Goal: Task Accomplishment & Management: Complete application form

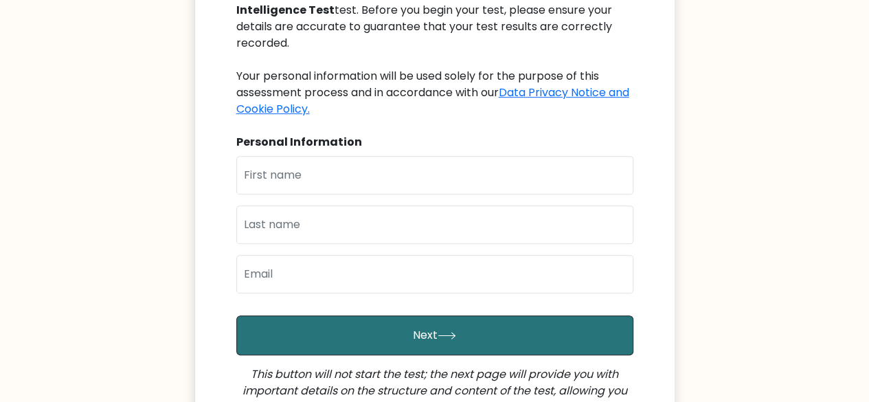
scroll to position [275, 0]
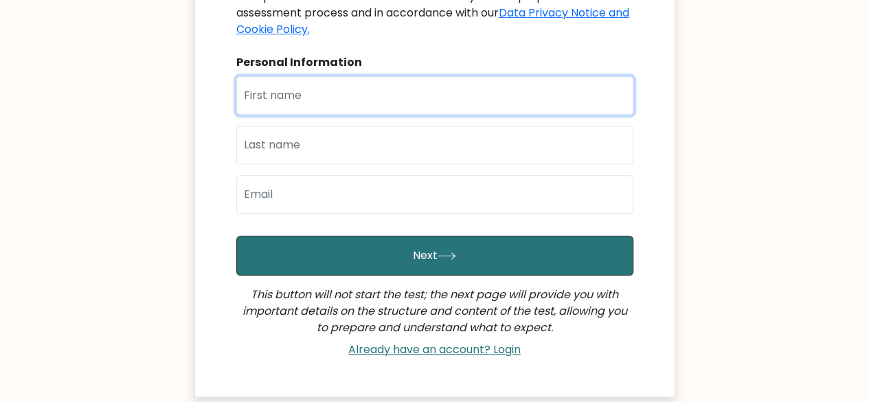
click at [269, 82] on input "text" at bounding box center [434, 95] width 397 height 38
type input "[PERSON_NAME]"
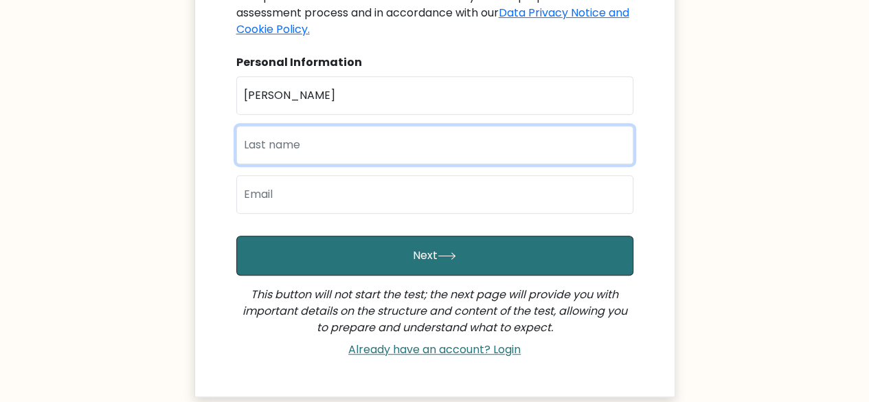
type input "ORINA"
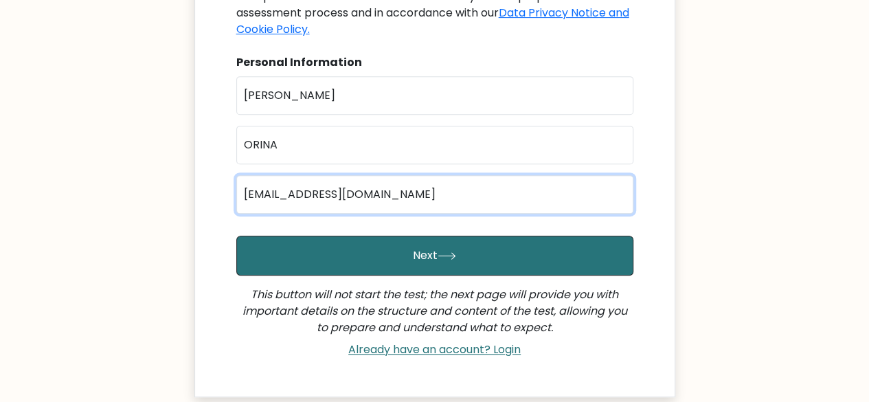
click at [385, 181] on input "geecee769@gmail.com" at bounding box center [434, 194] width 397 height 38
type input "chrisorina050@gmail.com"
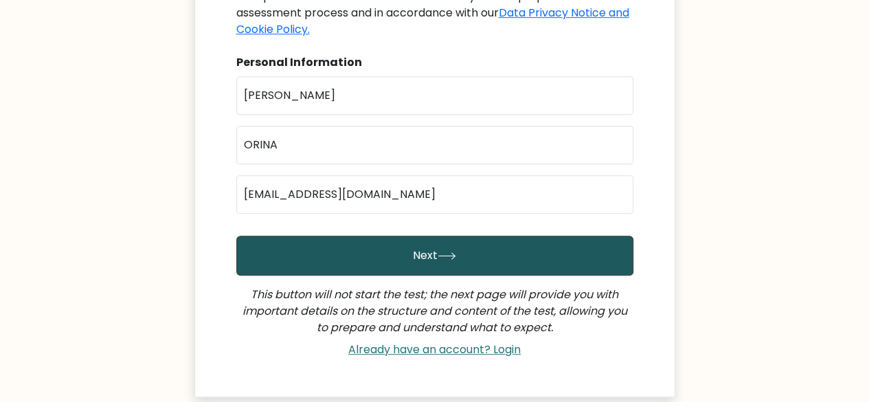
click at [408, 241] on button "Next" at bounding box center [434, 256] width 397 height 40
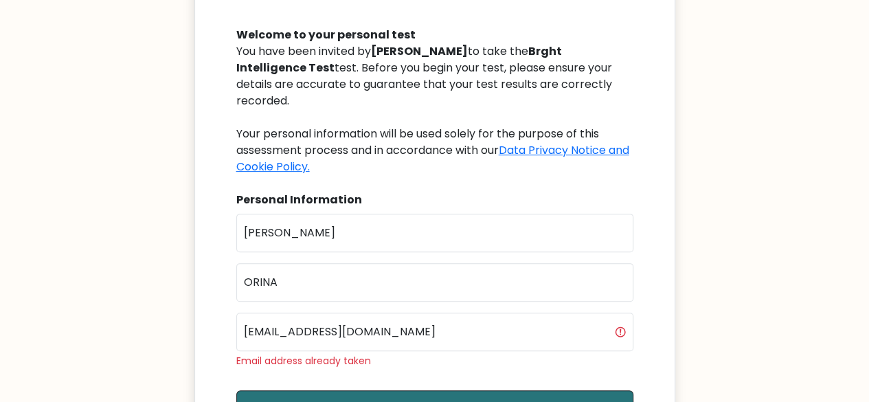
scroll to position [206, 0]
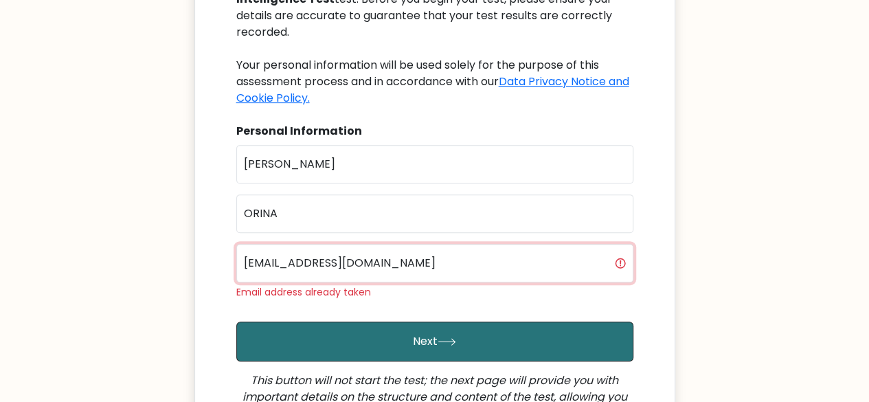
drag, startPoint x: 0, startPoint y: 0, endPoint x: 408, endPoint y: 241, distance: 473.8
click at [408, 244] on input "chrisorina050@gmail.com" at bounding box center [434, 263] width 397 height 38
type input "c"
click at [401, 249] on input "email" at bounding box center [434, 263] width 397 height 38
click at [382, 244] on input "email" at bounding box center [434, 263] width 397 height 38
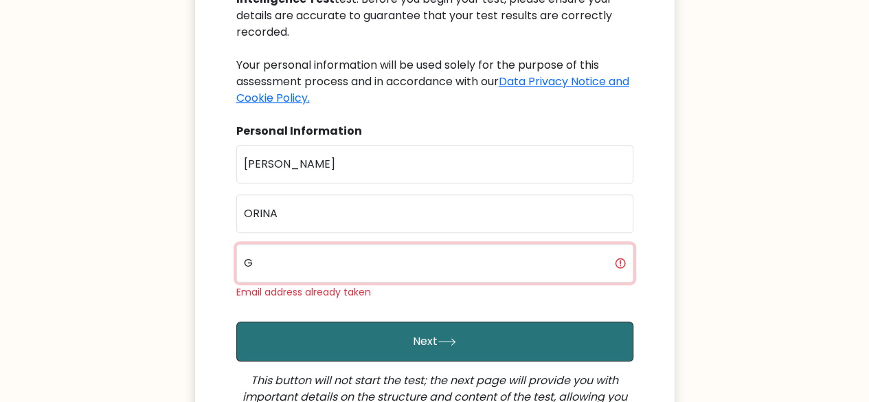
type input "geecee769@gmail.com"
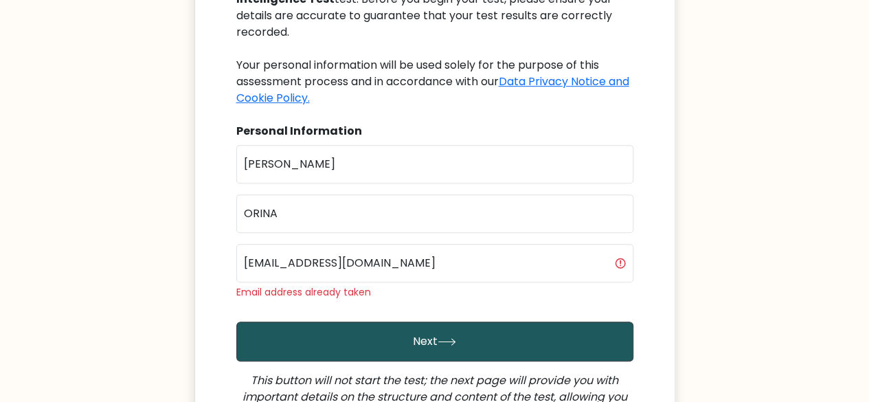
click at [409, 323] on button "Next" at bounding box center [434, 341] width 397 height 40
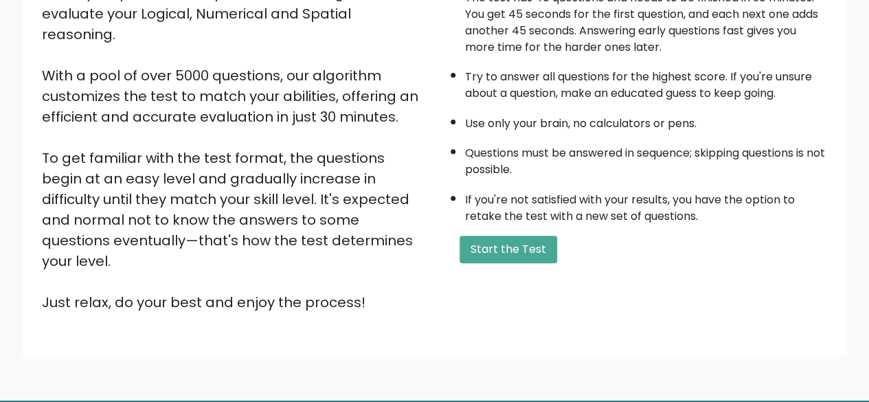
scroll to position [206, 0]
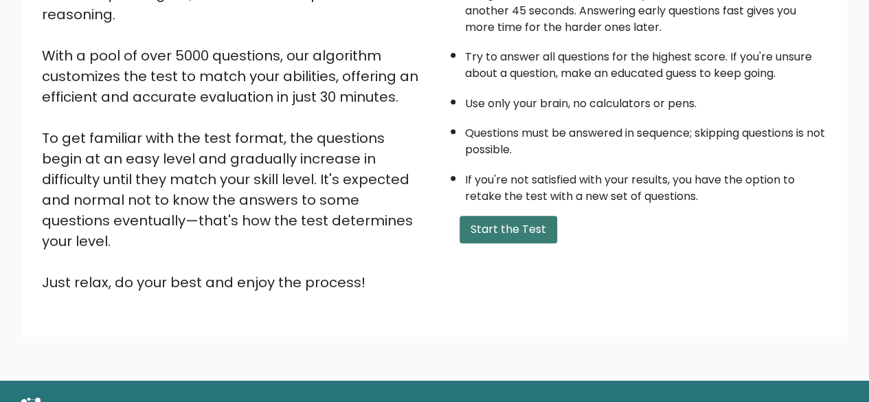
click at [530, 223] on button "Start the Test" at bounding box center [508, 229] width 98 height 27
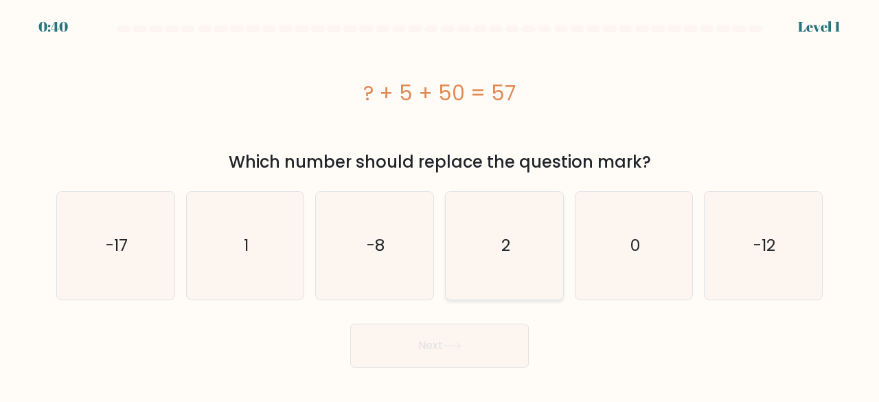
click at [539, 247] on icon "2" at bounding box center [505, 246] width 108 height 108
click at [440, 205] on input "d. 2" at bounding box center [440, 202] width 1 height 3
radio input "true"
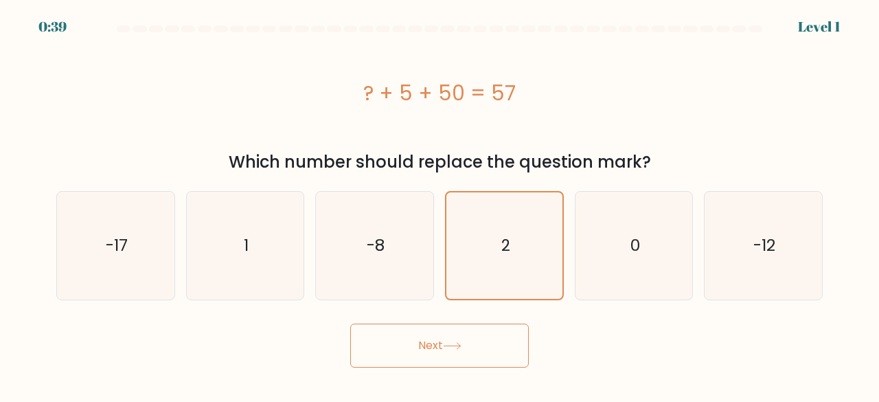
click at [492, 339] on button "Next" at bounding box center [439, 345] width 179 height 44
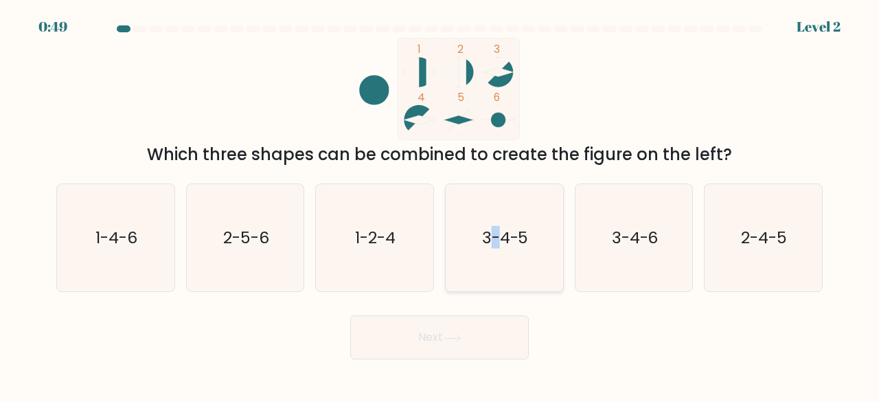
click at [497, 225] on icon "3-4-5" at bounding box center [505, 238] width 108 height 108
click at [498, 321] on button "Next" at bounding box center [439, 337] width 179 height 44
click at [508, 259] on icon "3-4-5" at bounding box center [505, 238] width 108 height 108
click at [440, 205] on input "d. 3-4-5" at bounding box center [440, 202] width 1 height 3
radio input "true"
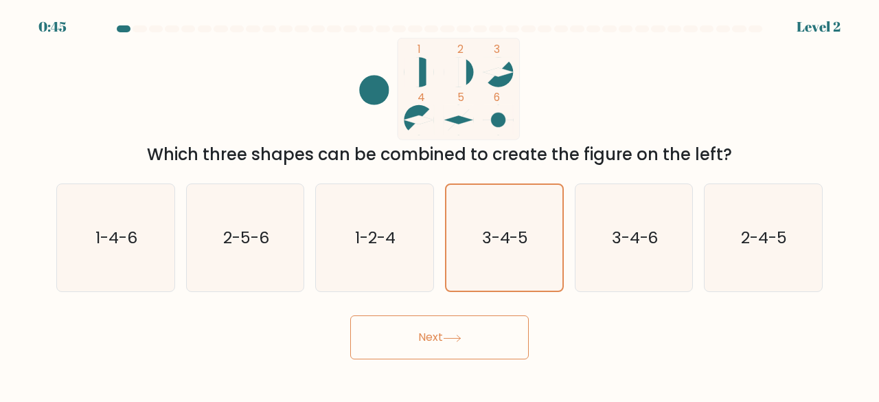
click at [503, 343] on button "Next" at bounding box center [439, 337] width 179 height 44
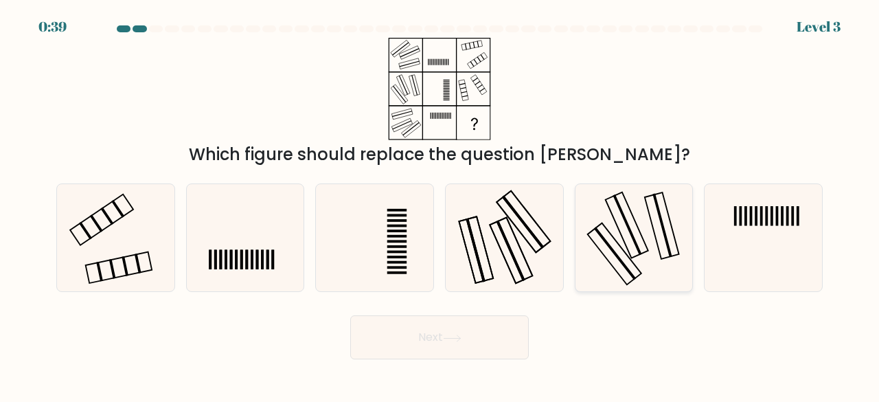
click at [641, 233] on icon at bounding box center [634, 238] width 108 height 108
click at [440, 205] on input "e." at bounding box center [440, 202] width 1 height 3
radio input "true"
click at [501, 345] on button "Next" at bounding box center [439, 337] width 179 height 44
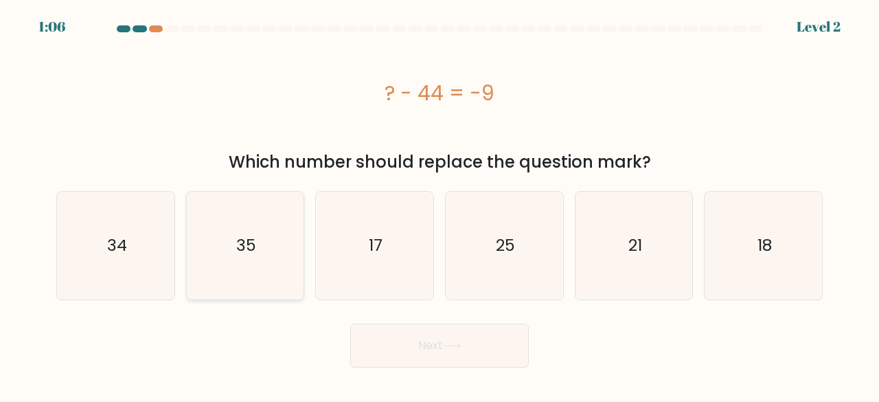
click at [277, 260] on icon "35" at bounding box center [246, 246] width 108 height 108
click at [440, 205] on input "b. 35" at bounding box center [440, 202] width 1 height 3
radio input "true"
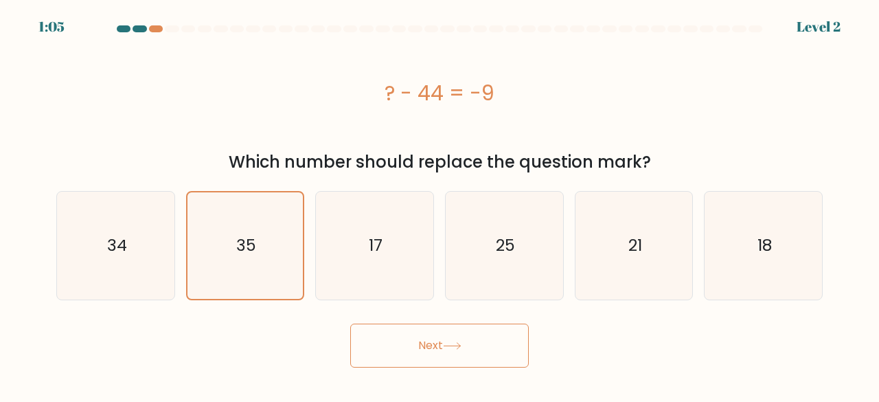
click at [395, 343] on button "Next" at bounding box center [439, 345] width 179 height 44
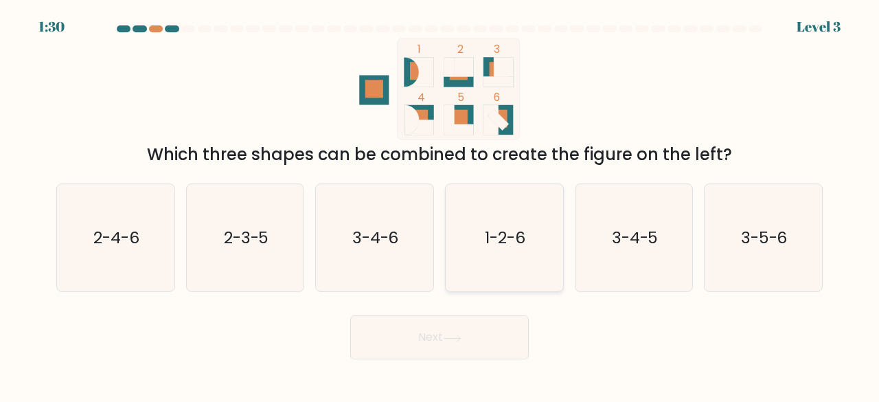
click at [481, 247] on icon "1-2-6" at bounding box center [505, 238] width 108 height 108
click at [440, 205] on input "d. 1-2-6" at bounding box center [440, 202] width 1 height 3
radio input "true"
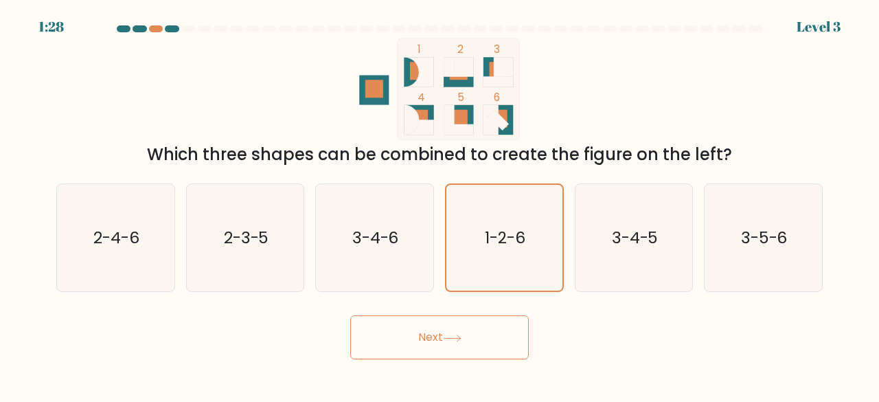
click at [478, 330] on button "Next" at bounding box center [439, 337] width 179 height 44
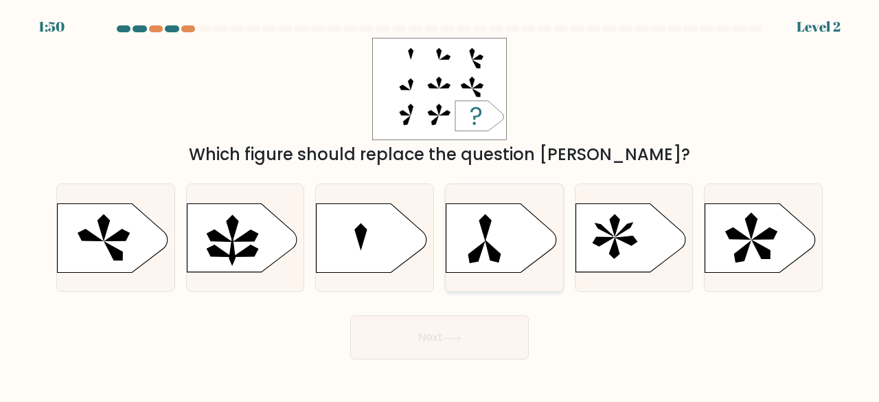
click at [499, 230] on icon at bounding box center [501, 237] width 110 height 69
click at [440, 205] on input "d." at bounding box center [440, 202] width 1 height 3
radio input "true"
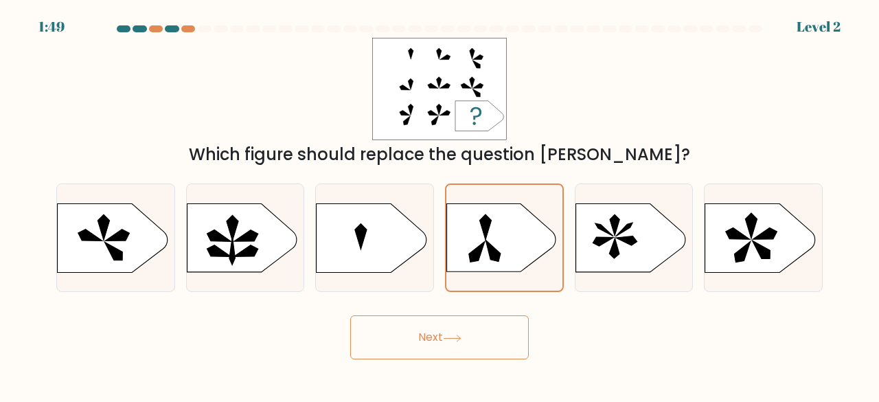
click at [453, 331] on button "Next" at bounding box center [439, 337] width 179 height 44
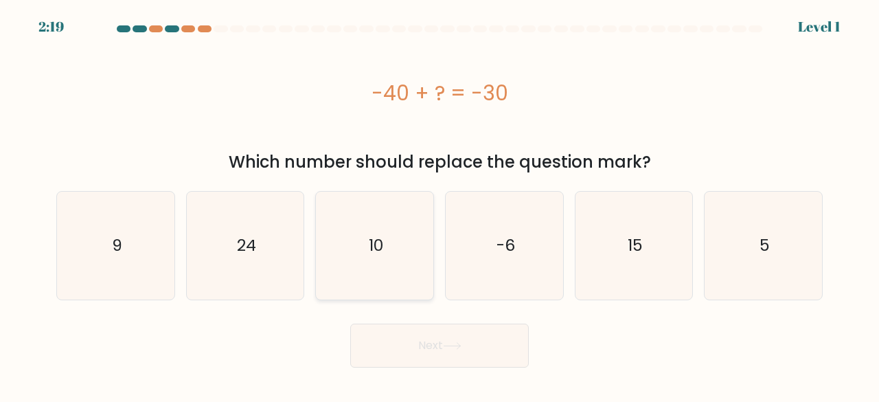
click at [393, 267] on icon "10" at bounding box center [375, 246] width 108 height 108
click at [440, 205] on input "c. 10" at bounding box center [440, 202] width 1 height 3
radio input "true"
click at [429, 356] on button "Next" at bounding box center [439, 345] width 179 height 44
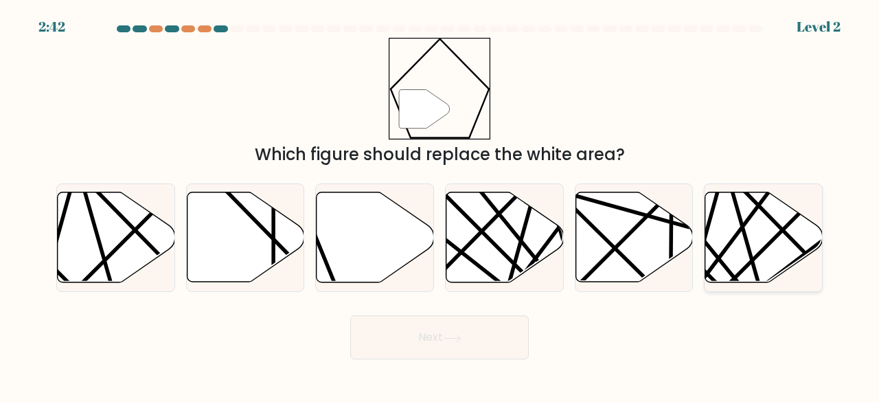
click at [726, 281] on icon at bounding box center [763, 237] width 117 height 90
click at [440, 205] on input "f." at bounding box center [440, 202] width 1 height 3
radio input "true"
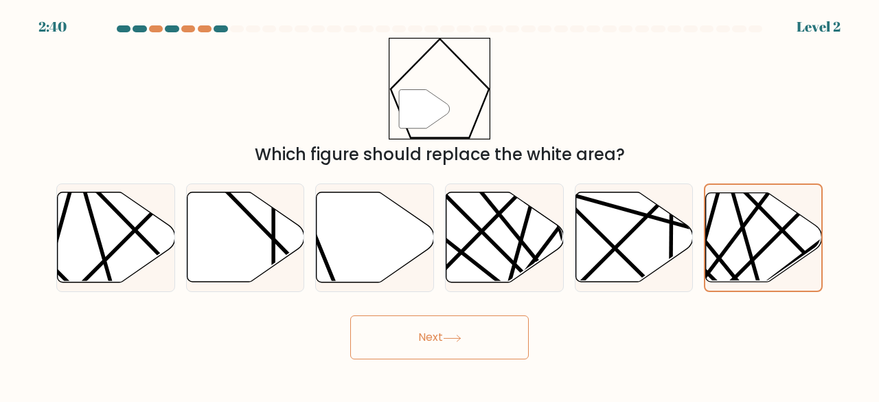
click at [483, 337] on button "Next" at bounding box center [439, 337] width 179 height 44
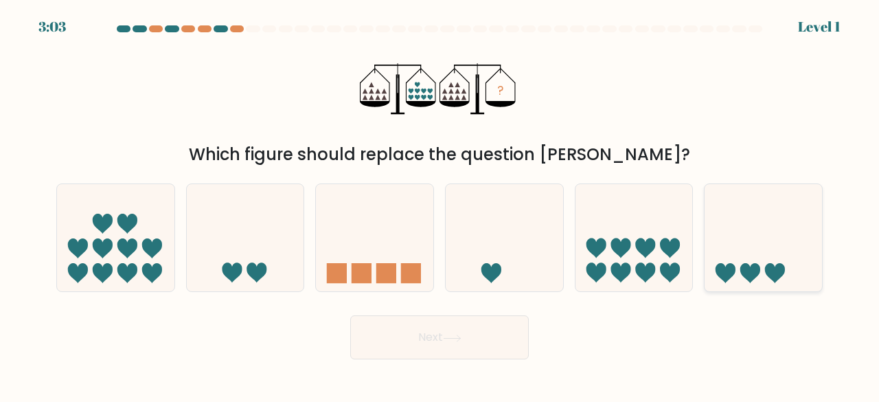
click at [715, 279] on icon at bounding box center [763, 237] width 117 height 97
click at [440, 205] on input "f." at bounding box center [440, 202] width 1 height 3
radio input "true"
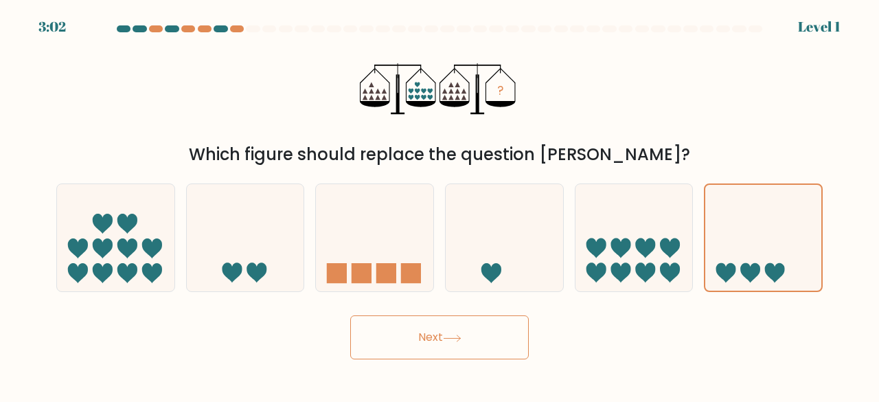
click at [459, 337] on icon at bounding box center [452, 338] width 16 height 6
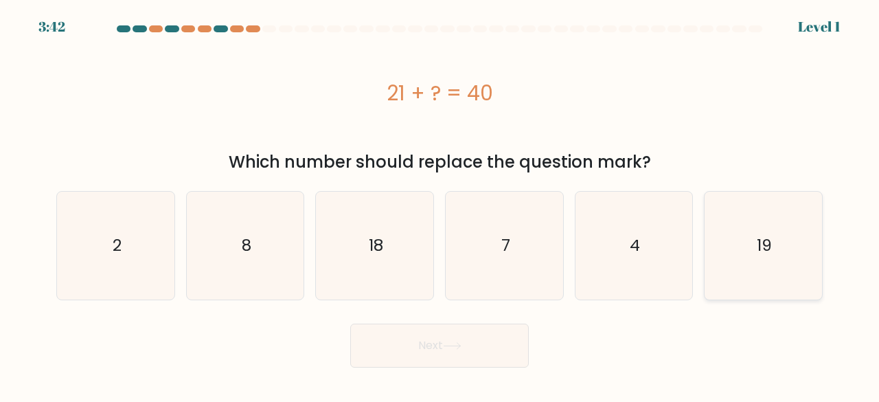
click at [736, 260] on icon "19" at bounding box center [763, 246] width 108 height 108
click at [440, 205] on input "f. 19" at bounding box center [440, 202] width 1 height 3
radio input "true"
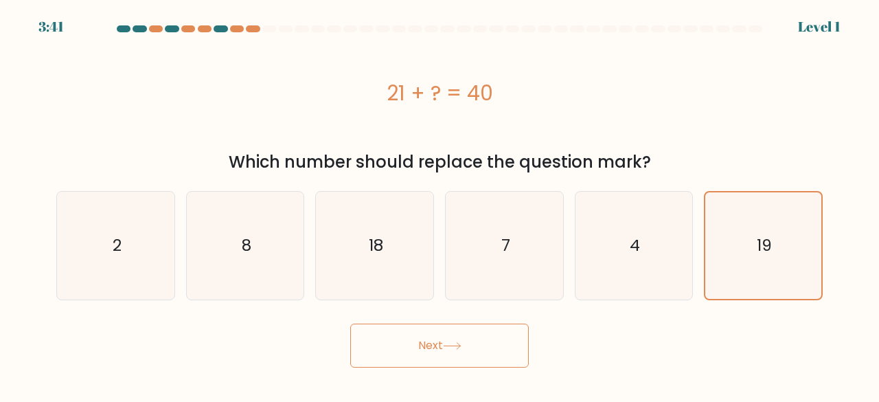
click at [510, 354] on button "Next" at bounding box center [439, 345] width 179 height 44
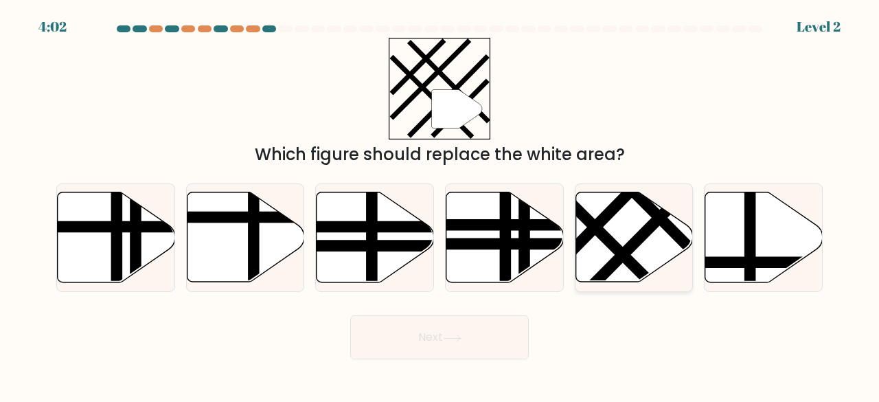
click at [582, 208] on line at bounding box center [576, 208] width 188 height 187
click at [440, 205] on input "e." at bounding box center [440, 202] width 1 height 3
radio input "true"
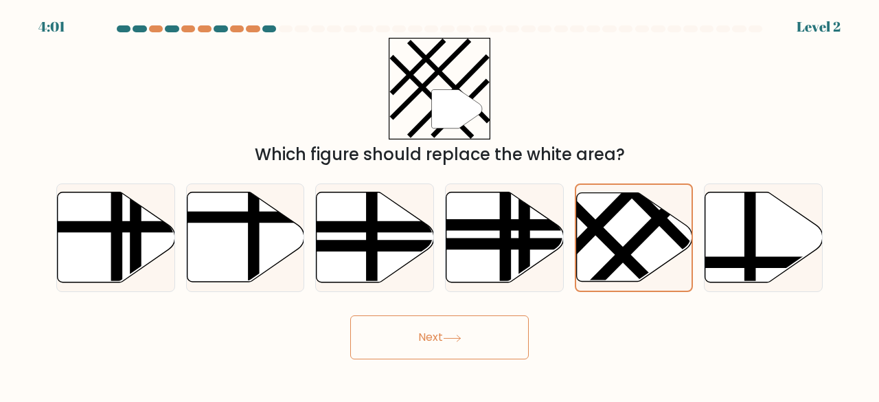
click at [475, 336] on button "Next" at bounding box center [439, 337] width 179 height 44
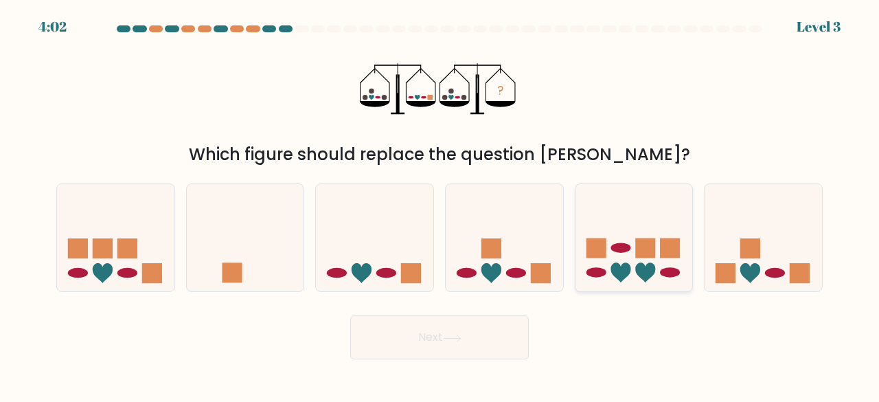
click at [630, 260] on icon at bounding box center [634, 237] width 117 height 97
click at [440, 205] on input "e." at bounding box center [440, 202] width 1 height 3
radio input "true"
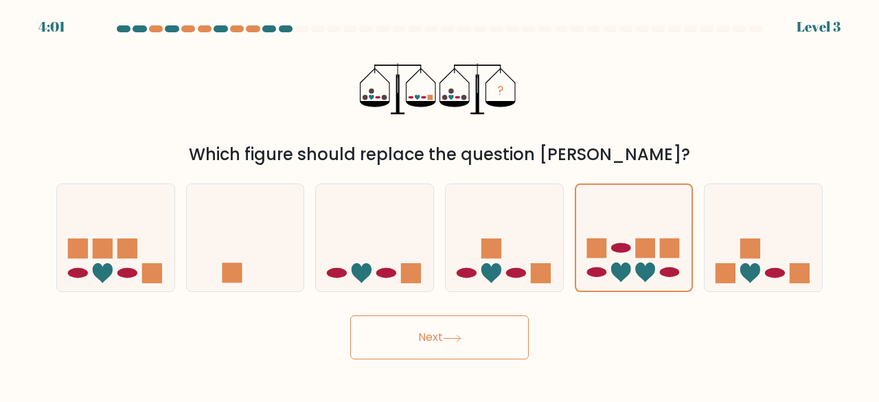
click at [488, 328] on button "Next" at bounding box center [439, 337] width 179 height 44
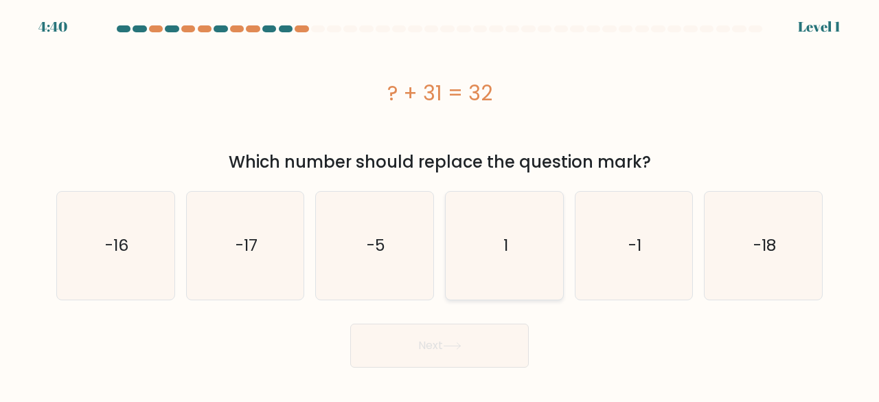
click at [469, 261] on icon "1" at bounding box center [505, 246] width 108 height 108
click at [440, 205] on input "d. 1" at bounding box center [440, 202] width 1 height 3
radio input "true"
click at [450, 344] on icon at bounding box center [452, 346] width 19 height 8
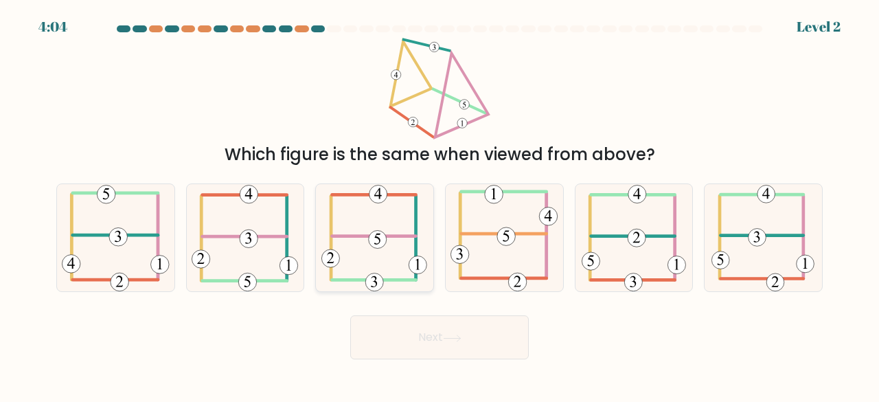
click at [420, 225] on icon at bounding box center [374, 238] width 106 height 108
click at [440, 205] on input "c." at bounding box center [440, 202] width 1 height 3
radio input "true"
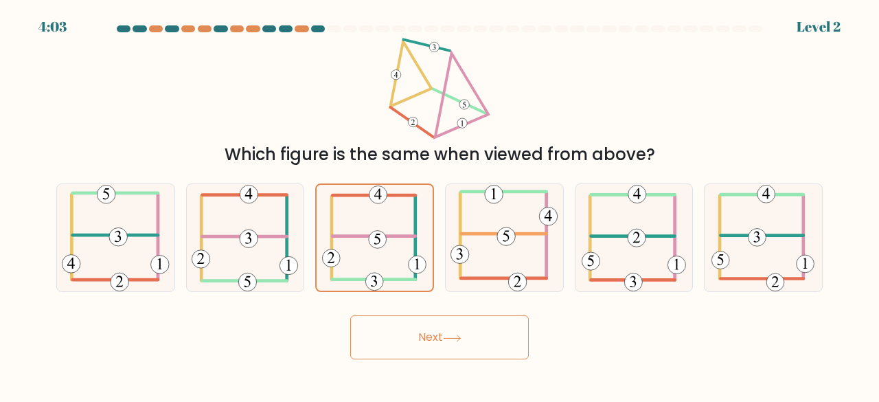
click at [460, 318] on button "Next" at bounding box center [439, 337] width 179 height 44
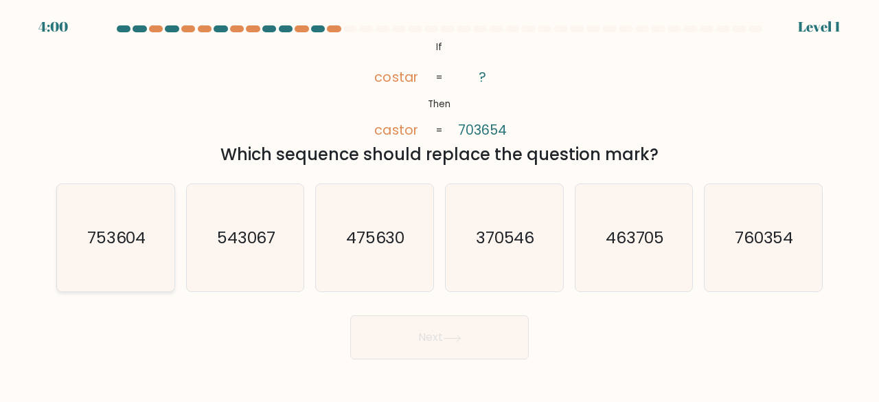
click at [117, 234] on text "753604" at bounding box center [116, 237] width 59 height 23
click at [440, 205] on input "a. 753604" at bounding box center [440, 202] width 1 height 3
radio input "true"
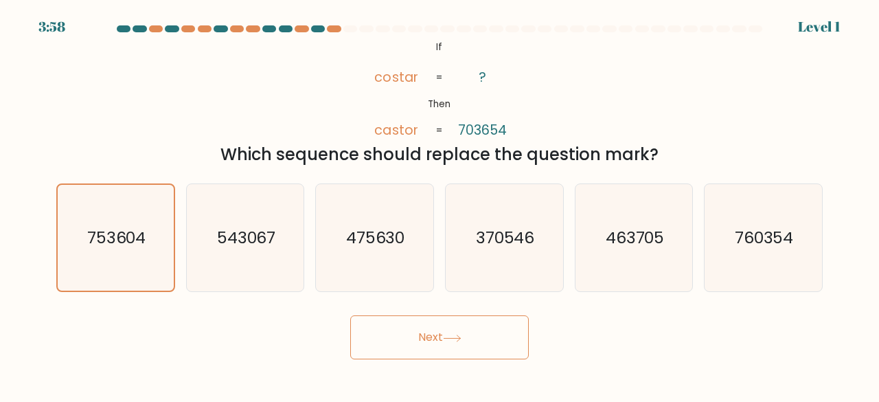
click at [472, 347] on button "Next" at bounding box center [439, 337] width 179 height 44
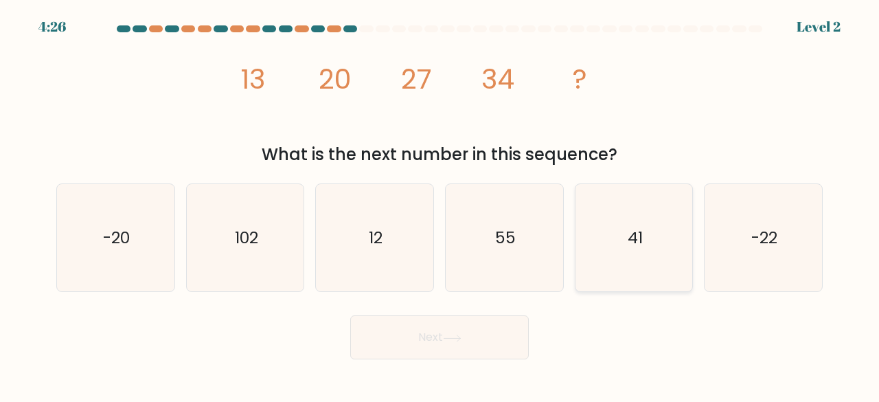
click at [624, 229] on icon "41" at bounding box center [634, 238] width 108 height 108
click at [440, 205] on input "e. 41" at bounding box center [440, 202] width 1 height 3
radio input "true"
click at [515, 318] on button "Next" at bounding box center [439, 337] width 179 height 44
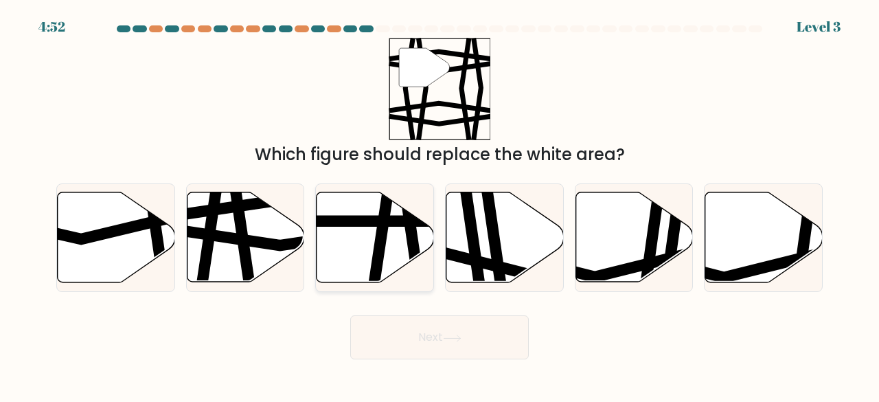
click at [415, 221] on line at bounding box center [337, 221] width 236 height 0
click at [440, 205] on input "c." at bounding box center [440, 202] width 1 height 3
radio input "true"
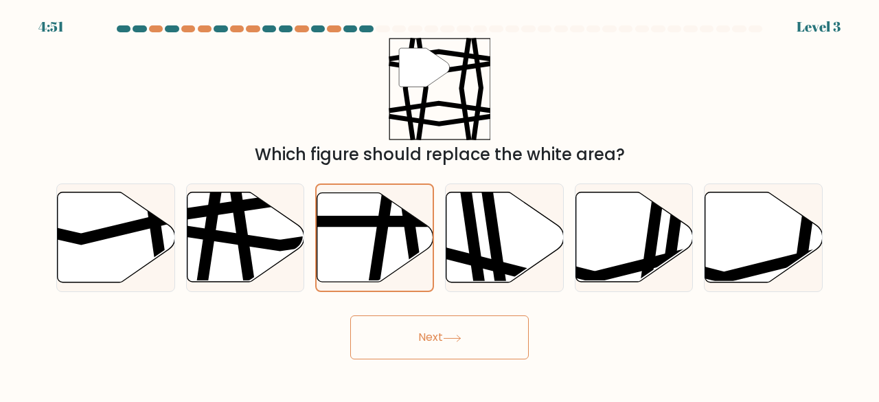
click at [466, 338] on button "Next" at bounding box center [439, 337] width 179 height 44
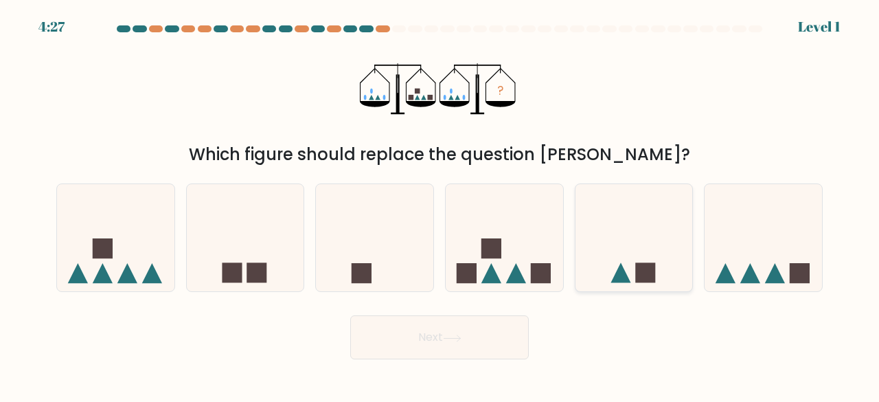
click at [597, 271] on icon at bounding box center [634, 237] width 117 height 97
click at [440, 205] on input "e." at bounding box center [440, 202] width 1 height 3
radio input "true"
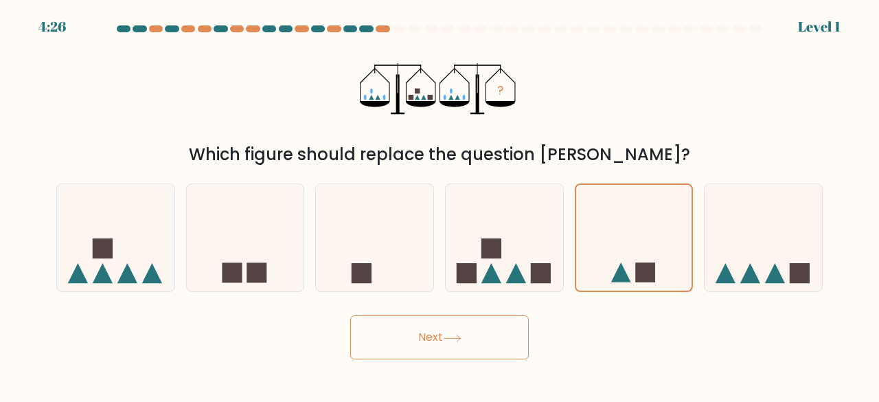
click at [516, 332] on button "Next" at bounding box center [439, 337] width 179 height 44
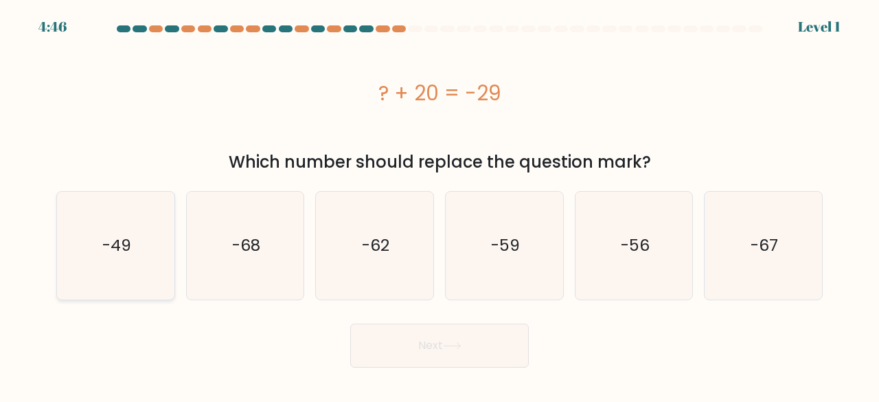
click at [113, 200] on icon "-49" at bounding box center [116, 246] width 108 height 108
click at [440, 201] on input "a. -49" at bounding box center [440, 202] width 1 height 3
radio input "true"
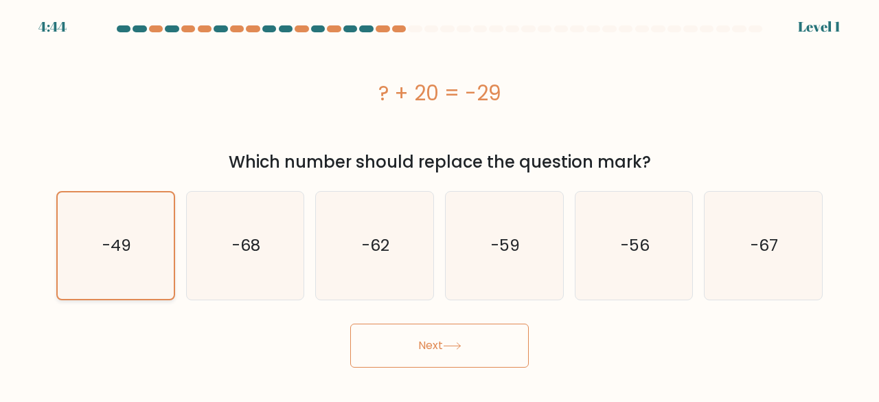
click at [163, 266] on icon "-49" at bounding box center [115, 245] width 106 height 106
click at [440, 205] on input "a. -49" at bounding box center [440, 202] width 1 height 3
click at [372, 346] on button "Next" at bounding box center [439, 345] width 179 height 44
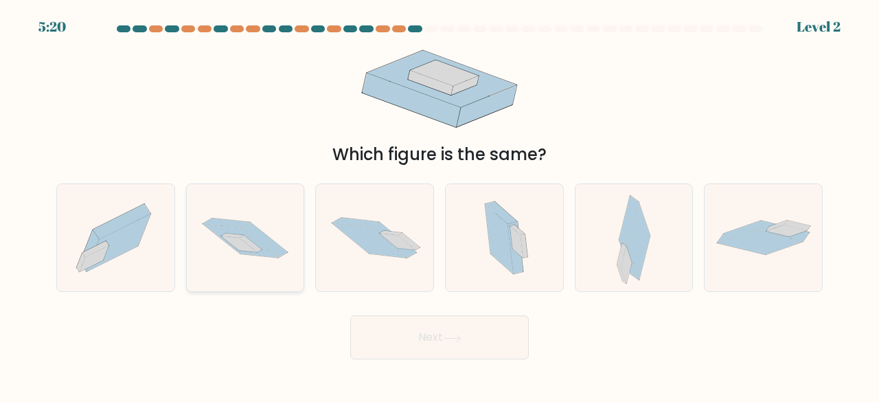
click at [199, 229] on icon at bounding box center [245, 238] width 117 height 78
click at [440, 205] on input "b." at bounding box center [440, 202] width 1 height 3
radio input "true"
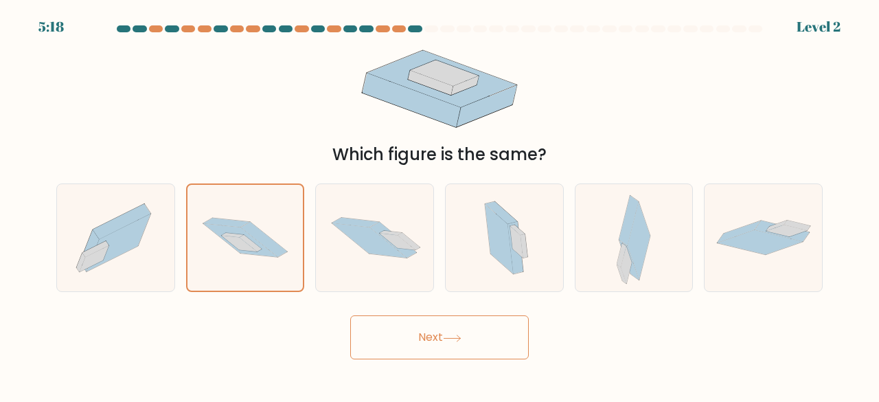
click at [389, 326] on button "Next" at bounding box center [439, 337] width 179 height 44
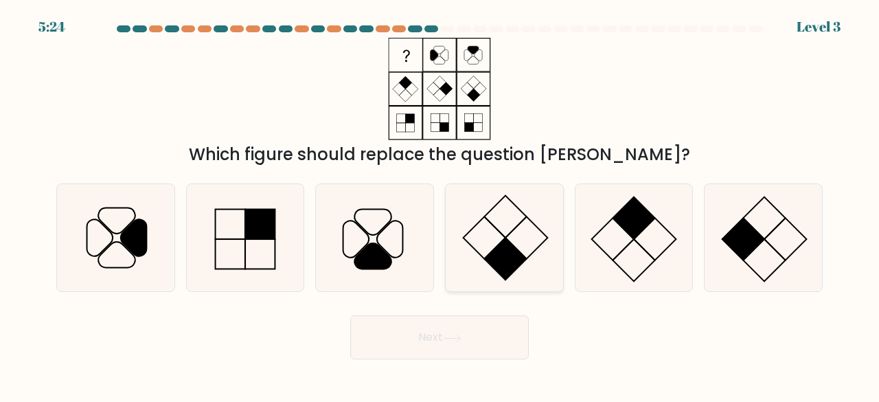
click at [501, 244] on rect at bounding box center [505, 259] width 43 height 43
click at [440, 205] on input "d." at bounding box center [440, 202] width 1 height 3
radio input "true"
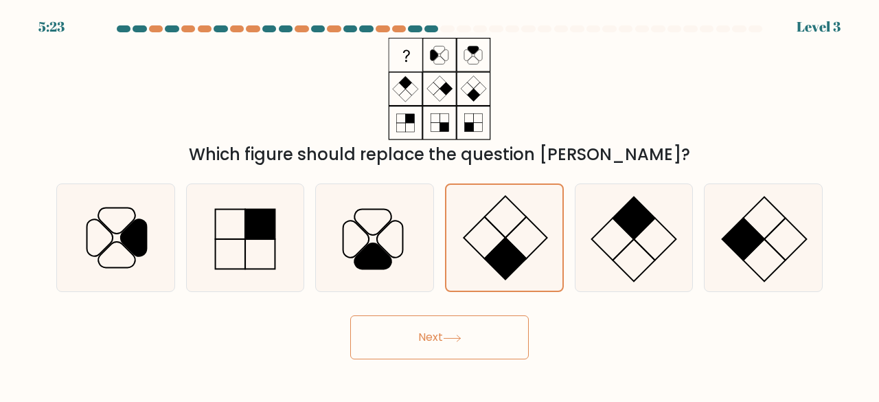
click at [471, 330] on button "Next" at bounding box center [439, 337] width 179 height 44
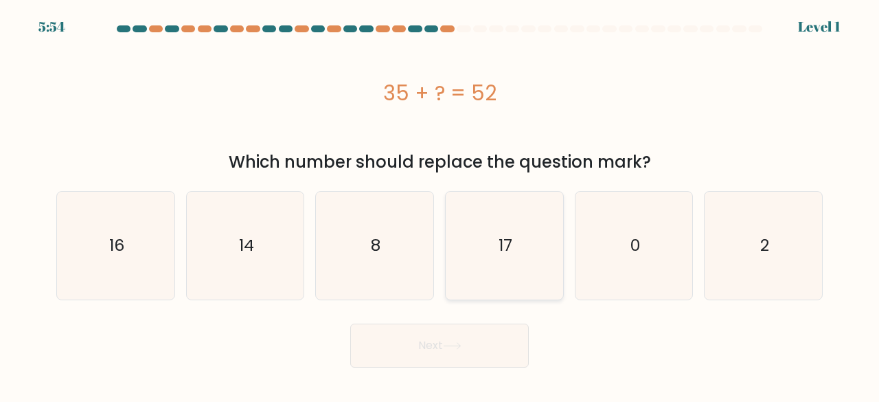
click at [478, 260] on icon "17" at bounding box center [505, 246] width 108 height 108
click at [440, 205] on input "d. 17" at bounding box center [440, 202] width 1 height 3
radio input "true"
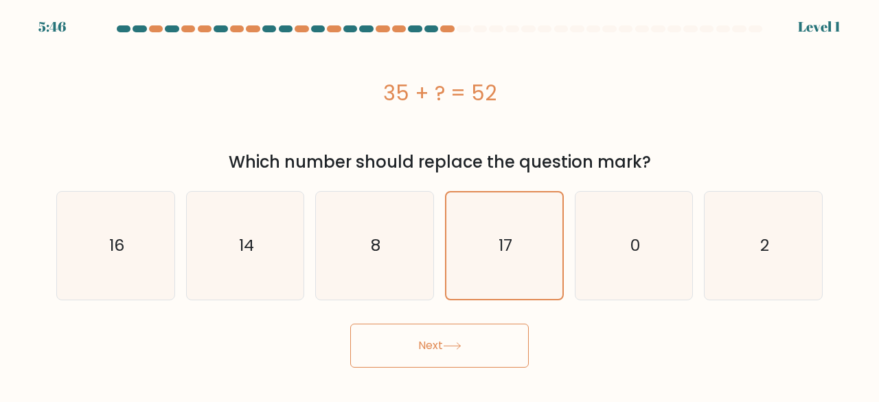
click at [442, 330] on button "Next" at bounding box center [439, 345] width 179 height 44
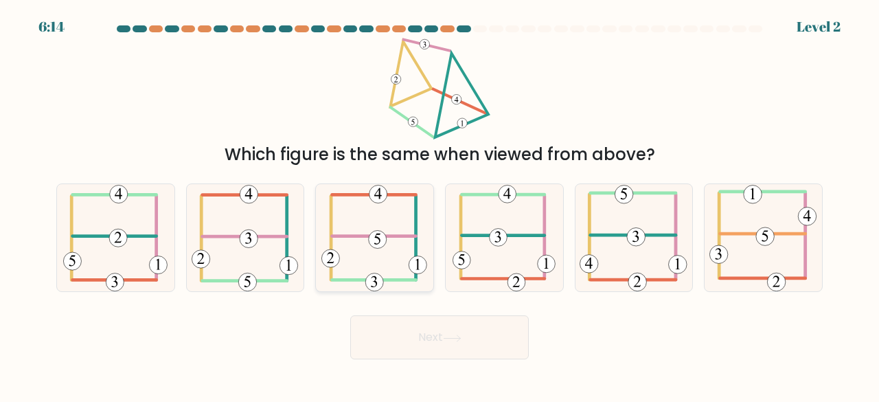
click at [372, 259] on icon at bounding box center [374, 238] width 106 height 108
click at [440, 205] on input "c." at bounding box center [440, 202] width 1 height 3
radio input "true"
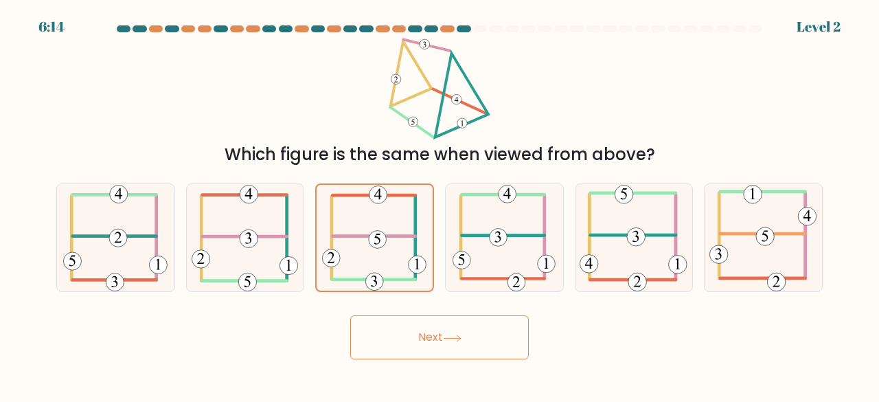
click at [413, 333] on button "Next" at bounding box center [439, 337] width 179 height 44
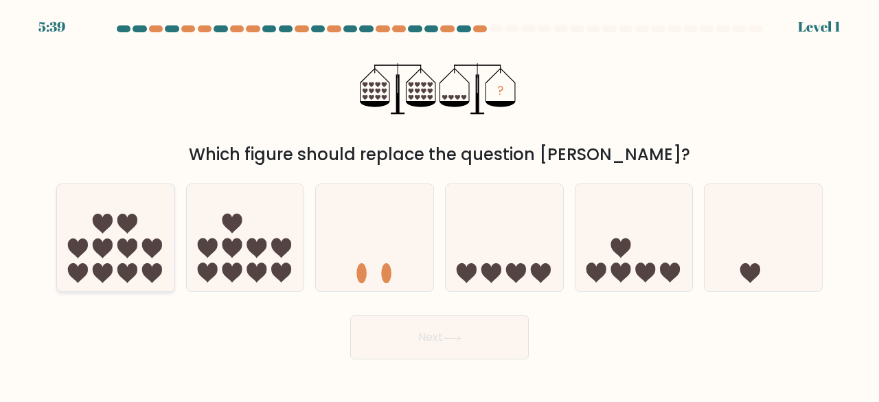
click at [140, 237] on icon at bounding box center [115, 237] width 117 height 97
click at [440, 205] on input "a." at bounding box center [440, 202] width 1 height 3
radio input "true"
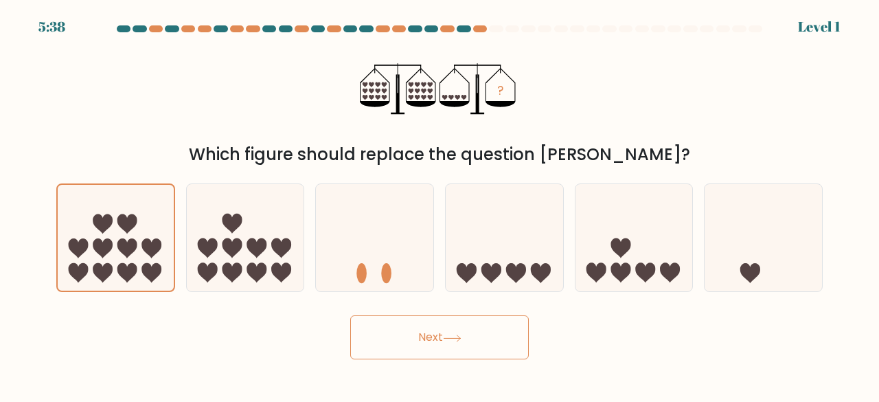
click at [410, 337] on button "Next" at bounding box center [439, 337] width 179 height 44
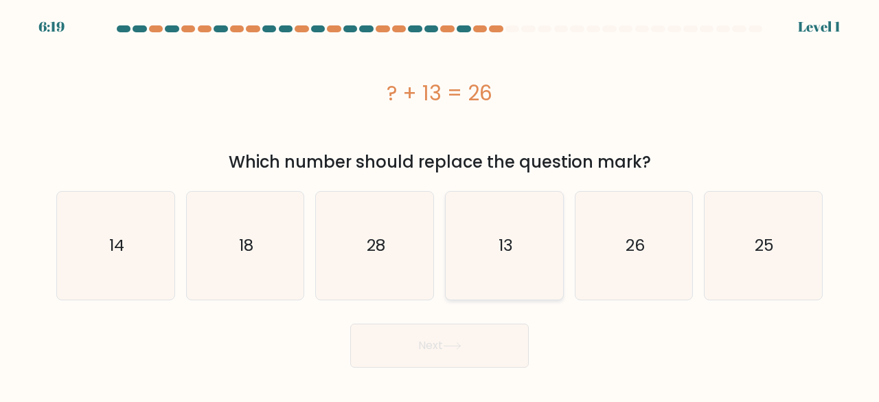
click at [527, 251] on icon "13" at bounding box center [505, 246] width 108 height 108
click at [440, 205] on input "d. 13" at bounding box center [440, 202] width 1 height 3
radio input "true"
click at [476, 337] on button "Next" at bounding box center [439, 345] width 179 height 44
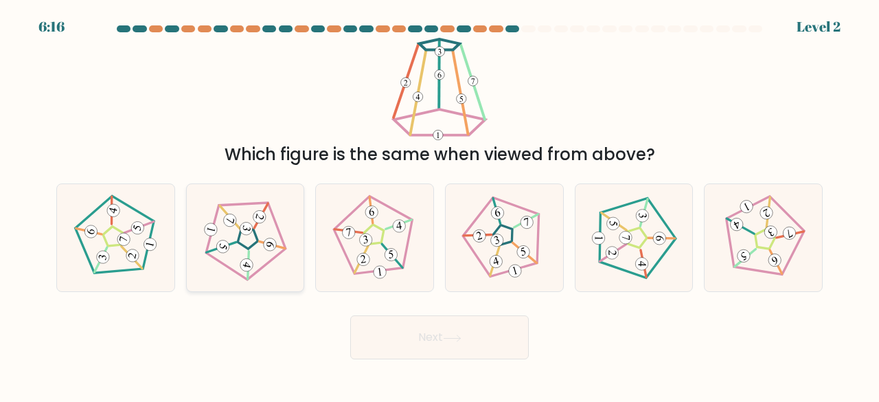
click at [291, 252] on div at bounding box center [245, 237] width 119 height 109
click at [440, 205] on input "b." at bounding box center [440, 202] width 1 height 3
radio input "true"
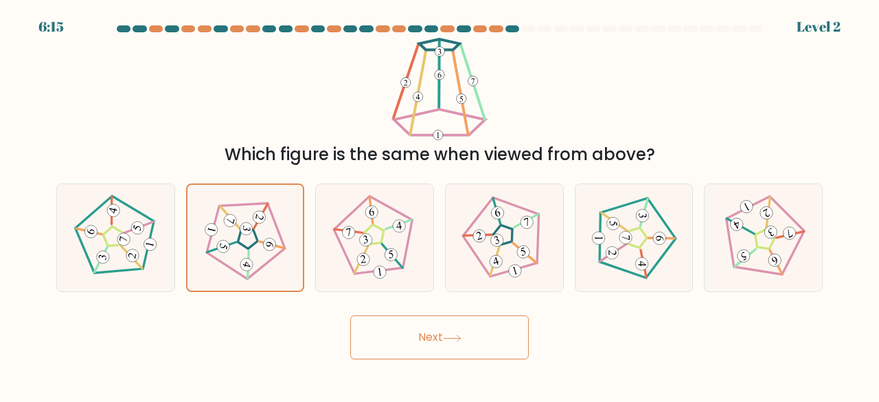
click at [400, 326] on button "Next" at bounding box center [439, 337] width 179 height 44
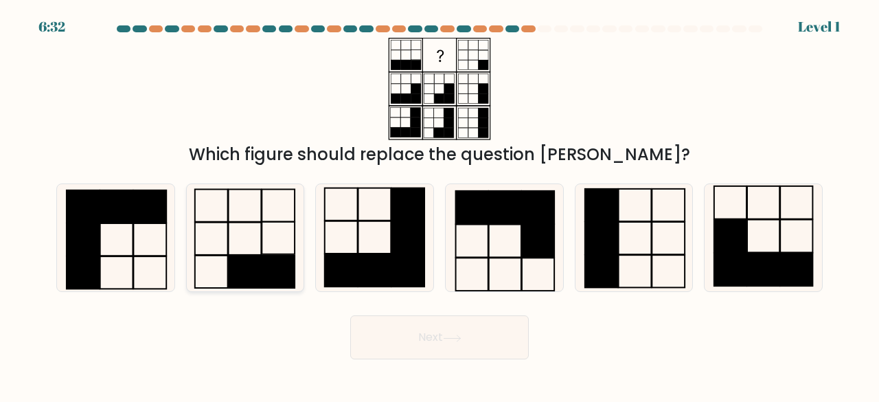
click at [235, 255] on rect at bounding box center [244, 239] width 33 height 32
click at [440, 205] on input "b." at bounding box center [440, 202] width 1 height 3
radio input "true"
click at [385, 340] on button "Next" at bounding box center [439, 337] width 179 height 44
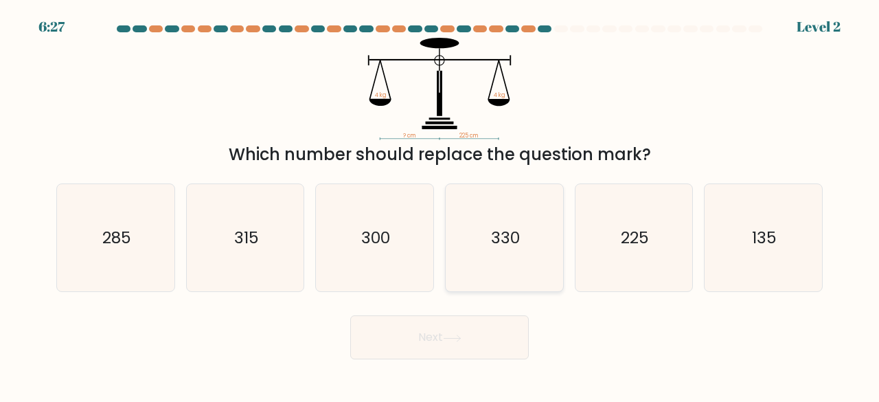
click at [532, 219] on icon "330" at bounding box center [505, 238] width 108 height 108
click at [440, 205] on input "d. 330" at bounding box center [440, 202] width 1 height 3
radio input "true"
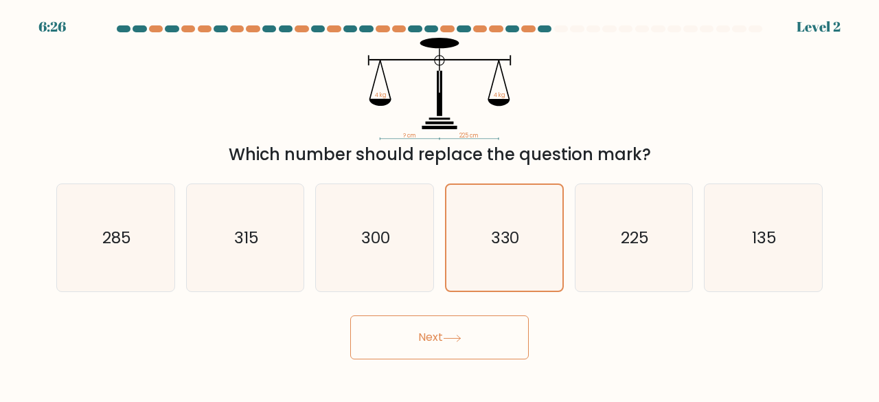
click at [481, 323] on button "Next" at bounding box center [439, 337] width 179 height 44
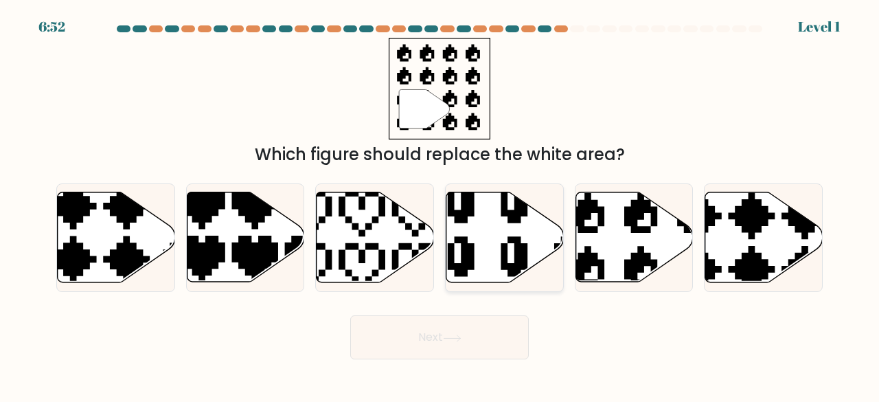
click at [471, 264] on icon at bounding box center [541, 282] width 186 height 199
click at [440, 205] on input "d." at bounding box center [440, 202] width 1 height 3
radio input "true"
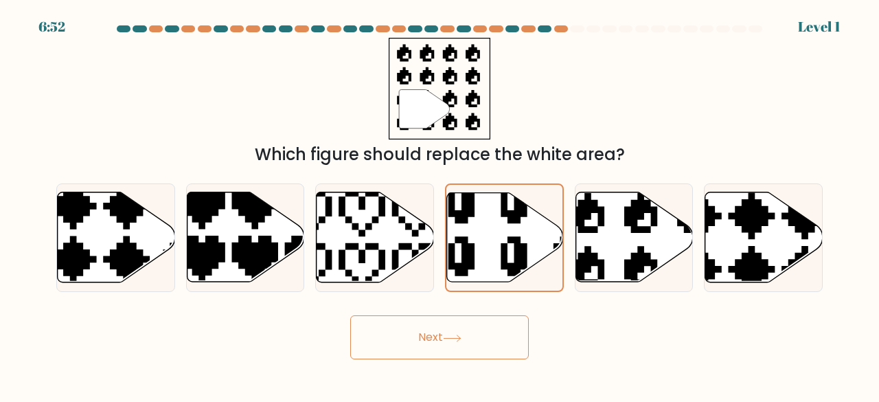
click at [468, 363] on body "6:52 Level 1" at bounding box center [439, 201] width 879 height 402
click at [468, 340] on button "Next" at bounding box center [439, 337] width 179 height 44
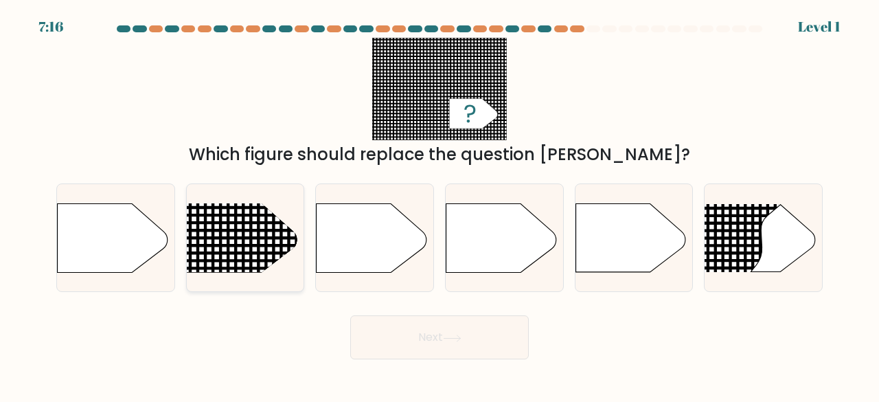
click at [224, 245] on line at bounding box center [164, 245] width 571 height 0
click at [440, 205] on input "b." at bounding box center [440, 202] width 1 height 3
radio input "true"
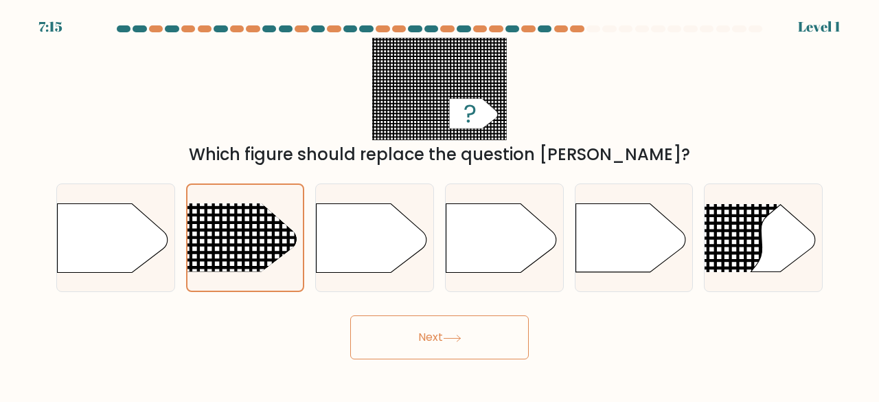
click at [380, 334] on button "Next" at bounding box center [439, 337] width 179 height 44
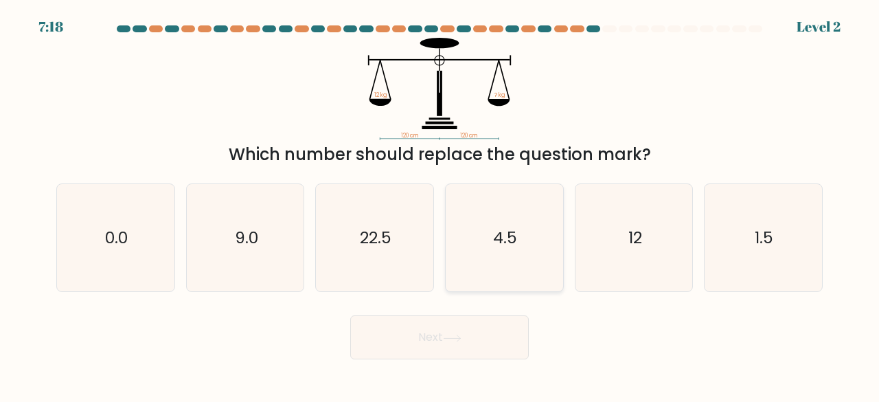
click at [471, 262] on icon "4.5" at bounding box center [505, 238] width 108 height 108
click at [440, 205] on input "d. 4.5" at bounding box center [440, 202] width 1 height 3
radio input "true"
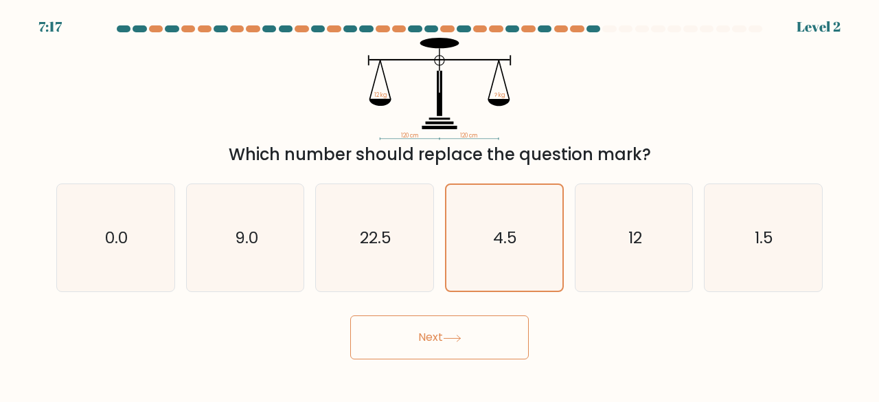
click at [453, 329] on button "Next" at bounding box center [439, 337] width 179 height 44
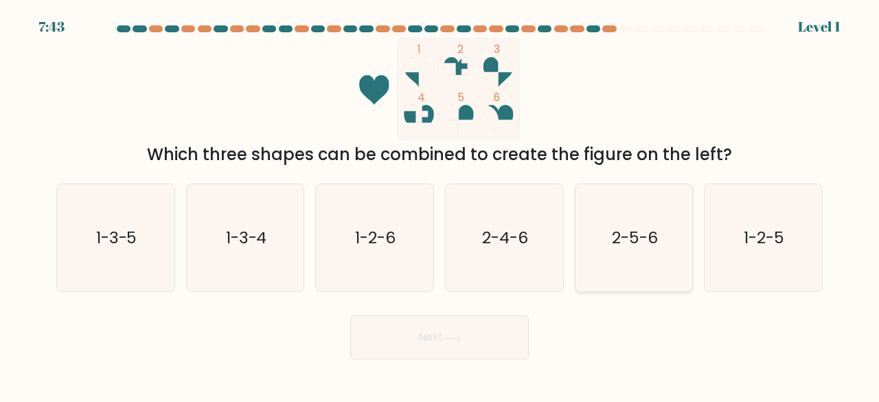
click at [585, 260] on icon "2-5-6" at bounding box center [634, 238] width 108 height 108
click at [440, 205] on input "e. 2-5-6" at bounding box center [440, 202] width 1 height 3
radio input "true"
click at [492, 329] on button "Next" at bounding box center [439, 337] width 179 height 44
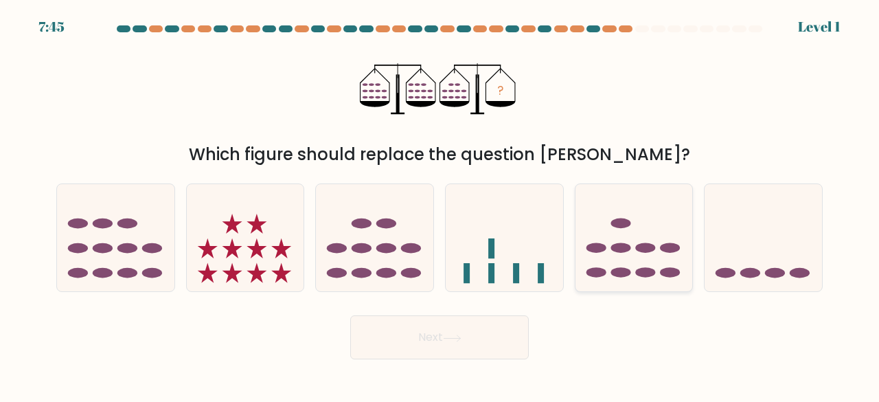
click at [623, 226] on ellipse at bounding box center [621, 223] width 20 height 10
click at [440, 205] on input "e." at bounding box center [440, 202] width 1 height 3
radio input "true"
click at [408, 247] on ellipse at bounding box center [411, 248] width 20 height 10
click at [440, 205] on input "c." at bounding box center [440, 202] width 1 height 3
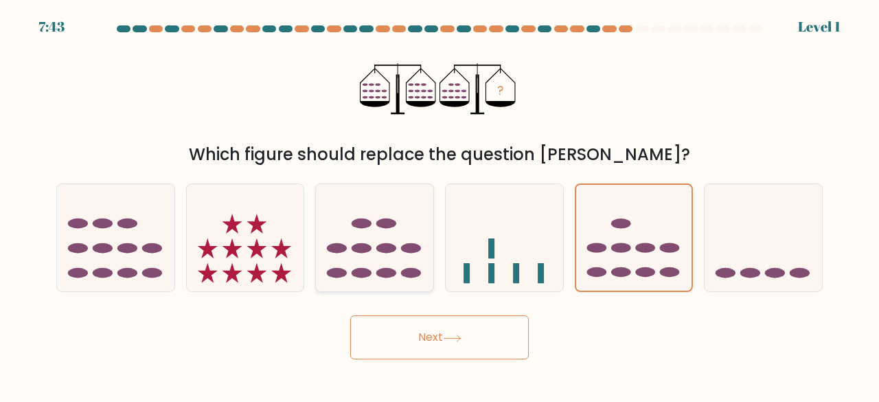
radio input "true"
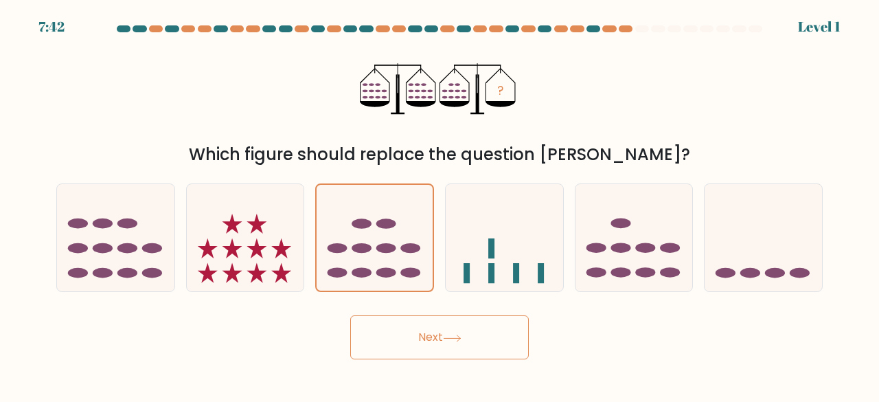
drag, startPoint x: 454, startPoint y: 310, endPoint x: 459, endPoint y: 319, distance: 10.1
click at [455, 312] on div "Next" at bounding box center [439, 333] width 783 height 51
click at [466, 330] on button "Next" at bounding box center [439, 337] width 179 height 44
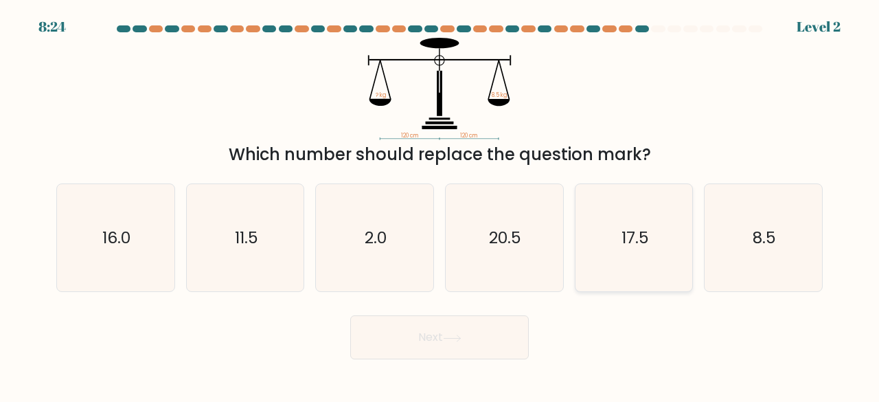
click at [663, 265] on icon "17.5" at bounding box center [634, 238] width 108 height 108
click at [440, 205] on input "e. 17.5" at bounding box center [440, 202] width 1 height 3
radio input "true"
click at [492, 343] on button "Next" at bounding box center [439, 337] width 179 height 44
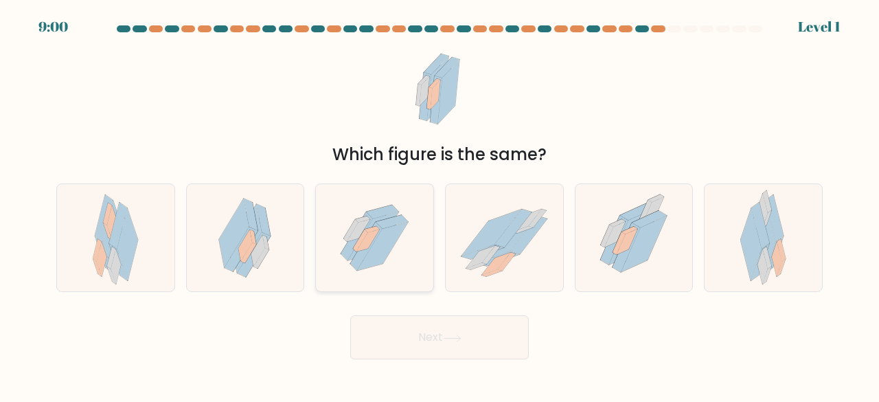
click at [405, 259] on icon at bounding box center [374, 238] width 95 height 108
click at [440, 205] on input "c." at bounding box center [440, 202] width 1 height 3
radio input "true"
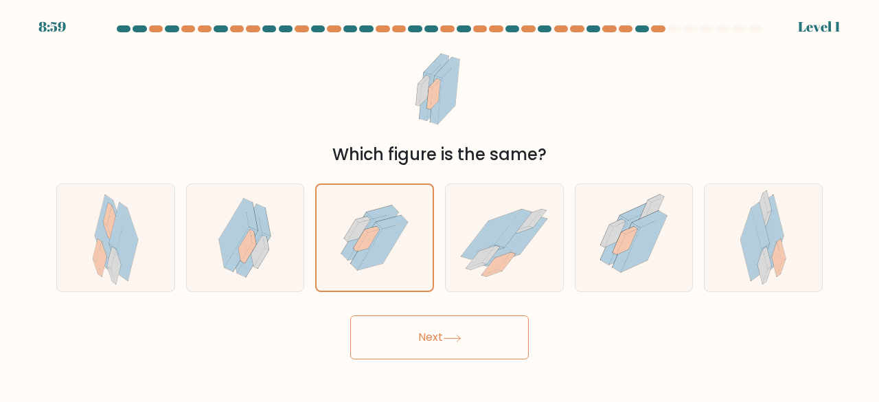
click at [453, 332] on button "Next" at bounding box center [439, 337] width 179 height 44
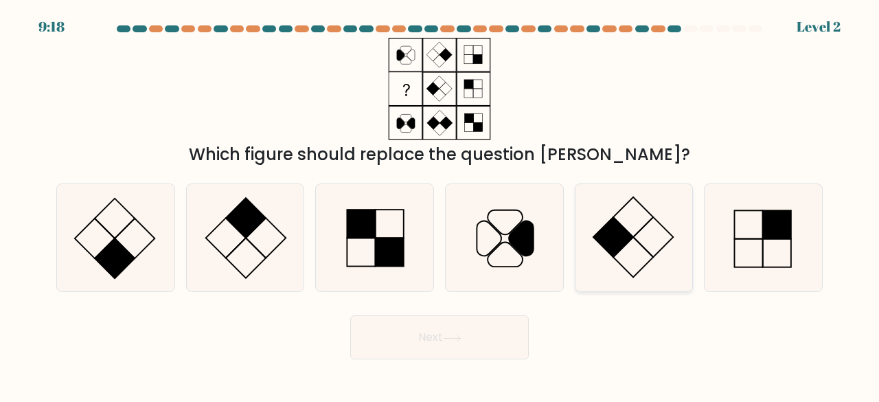
click at [610, 219] on rect at bounding box center [613, 237] width 40 height 40
click at [440, 205] on input "e." at bounding box center [440, 202] width 1 height 3
radio input "true"
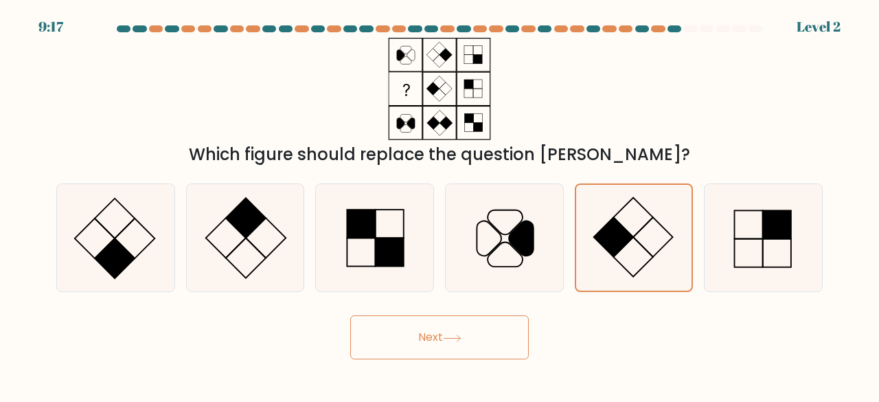
click at [490, 328] on button "Next" at bounding box center [439, 337] width 179 height 44
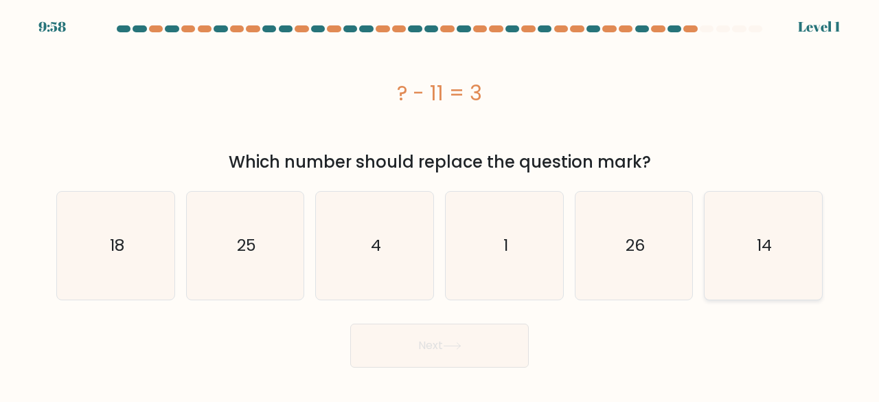
click at [750, 234] on icon "14" at bounding box center [763, 246] width 108 height 108
click at [440, 205] on input "f. 14" at bounding box center [440, 202] width 1 height 3
radio input "true"
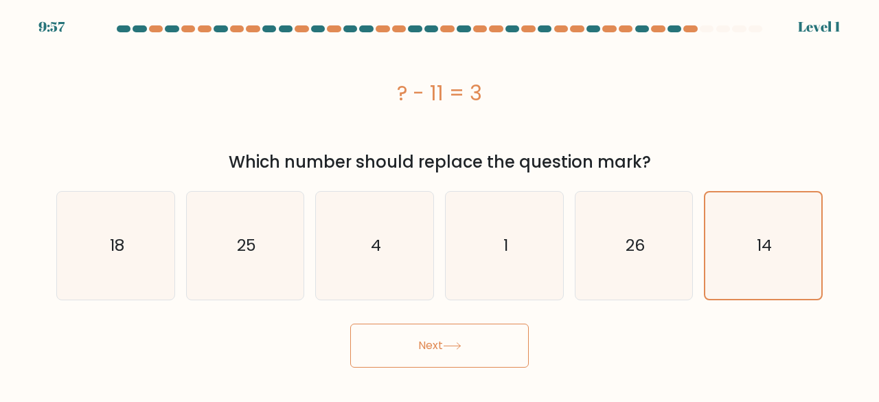
click at [470, 358] on button "Next" at bounding box center [439, 345] width 179 height 44
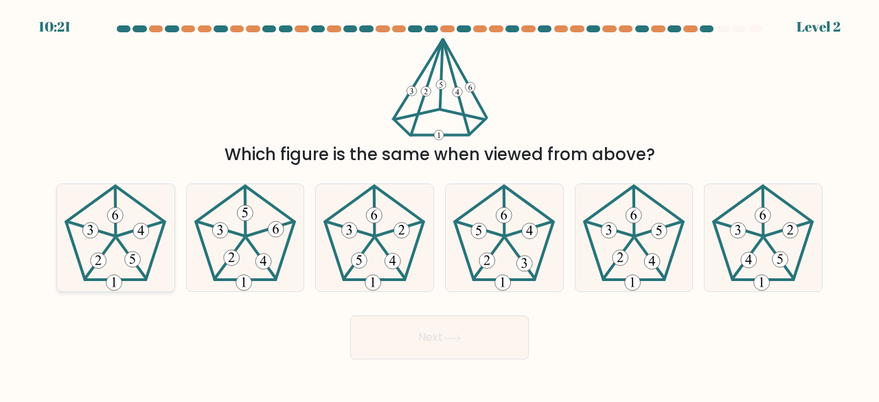
click at [151, 248] on icon at bounding box center [116, 238] width 108 height 108
click at [440, 205] on input "a." at bounding box center [440, 202] width 1 height 3
radio input "true"
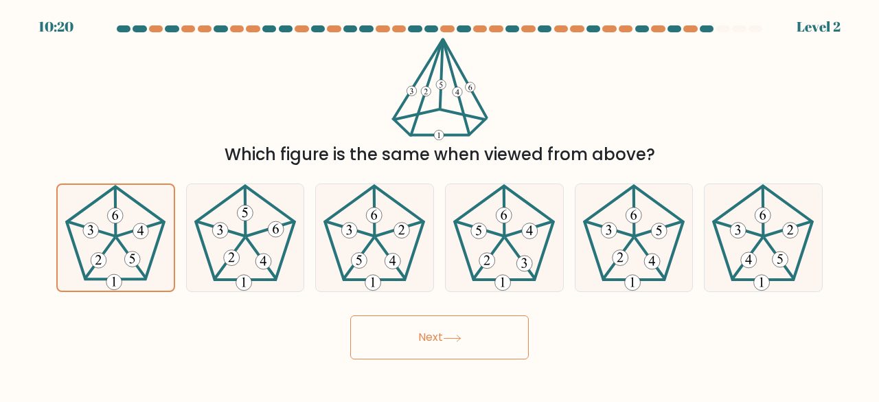
click at [516, 334] on button "Next" at bounding box center [439, 337] width 179 height 44
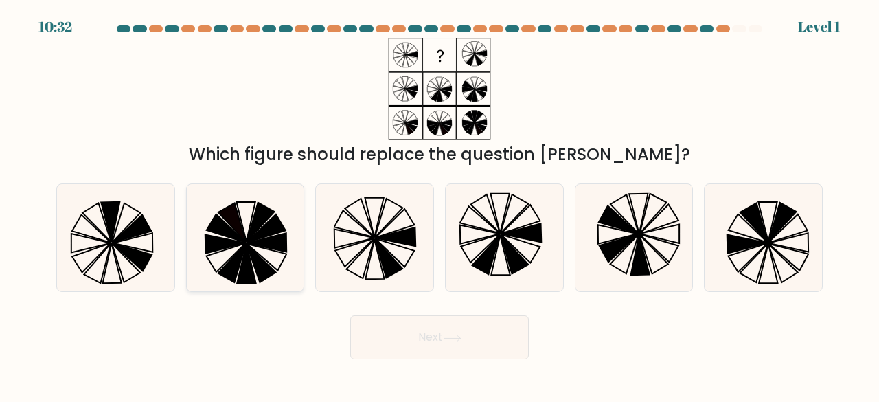
click at [246, 251] on icon at bounding box center [246, 264] width 19 height 40
click at [440, 205] on input "b." at bounding box center [440, 202] width 1 height 3
radio input "true"
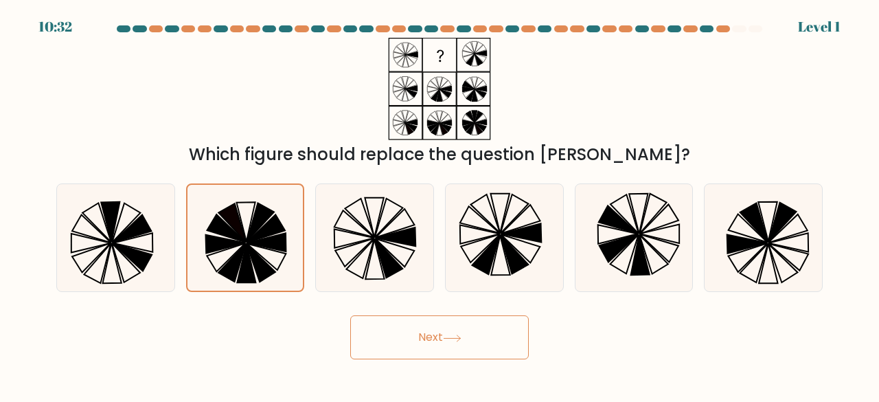
click at [442, 339] on button "Next" at bounding box center [439, 337] width 179 height 44
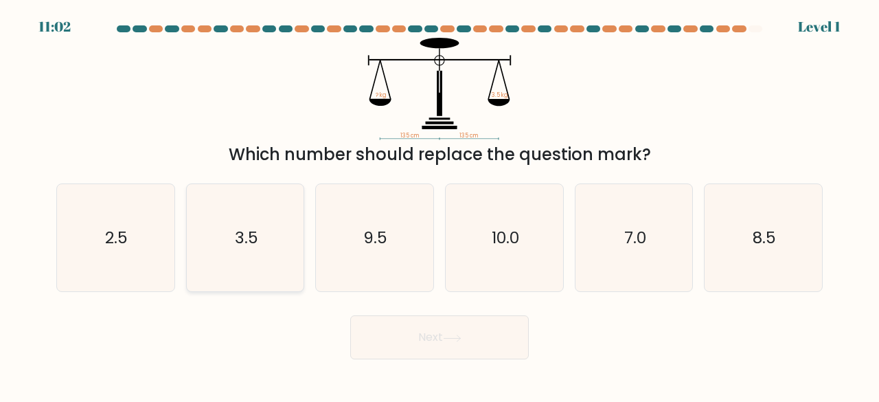
click at [288, 232] on icon "3.5" at bounding box center [246, 238] width 108 height 108
click at [440, 205] on input "b. 3.5" at bounding box center [440, 202] width 1 height 3
radio input "true"
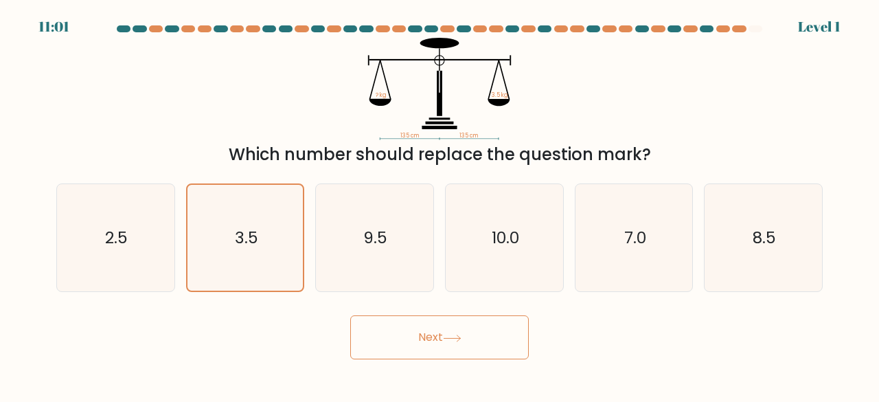
click at [449, 333] on button "Next" at bounding box center [439, 337] width 179 height 44
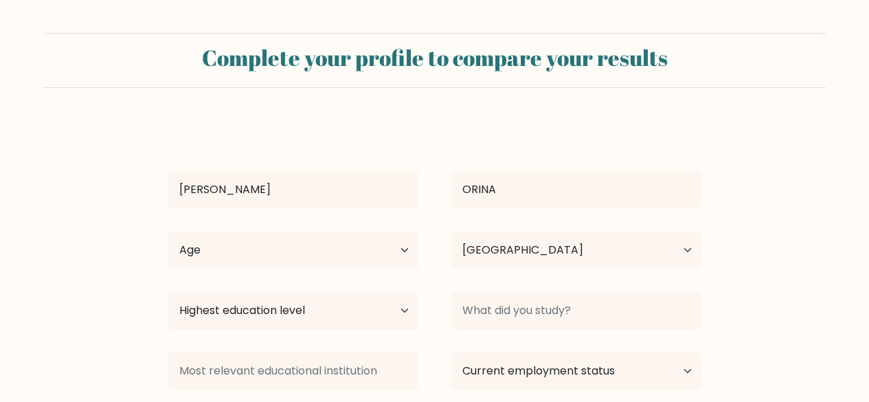
select select "KE"
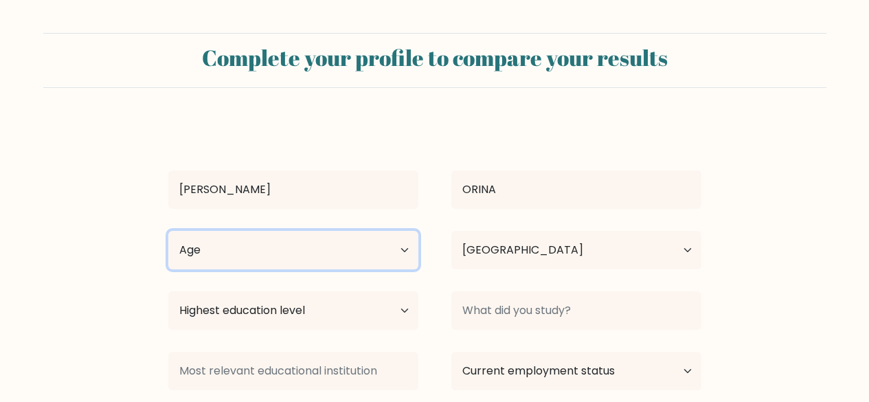
click at [394, 231] on select "Age Under [DEMOGRAPHIC_DATA] [DEMOGRAPHIC_DATA] [DEMOGRAPHIC_DATA] [DEMOGRAPHIC…" at bounding box center [293, 250] width 250 height 38
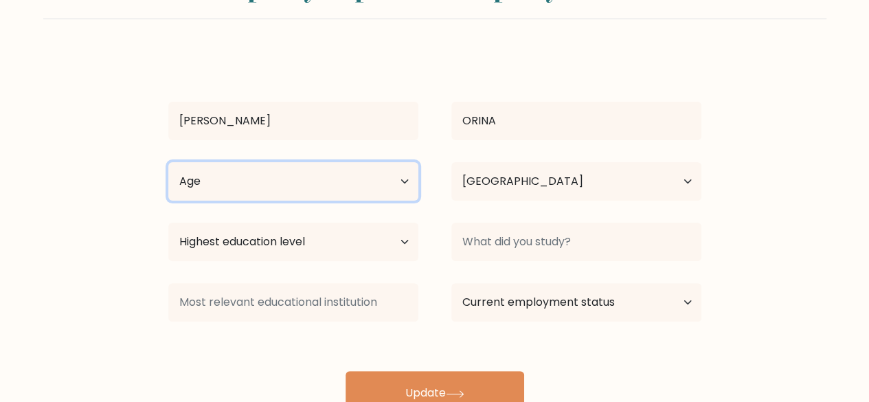
select select "18_24"
click at [168, 162] on select "Age Under [DEMOGRAPHIC_DATA] [DEMOGRAPHIC_DATA] [DEMOGRAPHIC_DATA] [DEMOGRAPHIC…" at bounding box center [293, 181] width 250 height 38
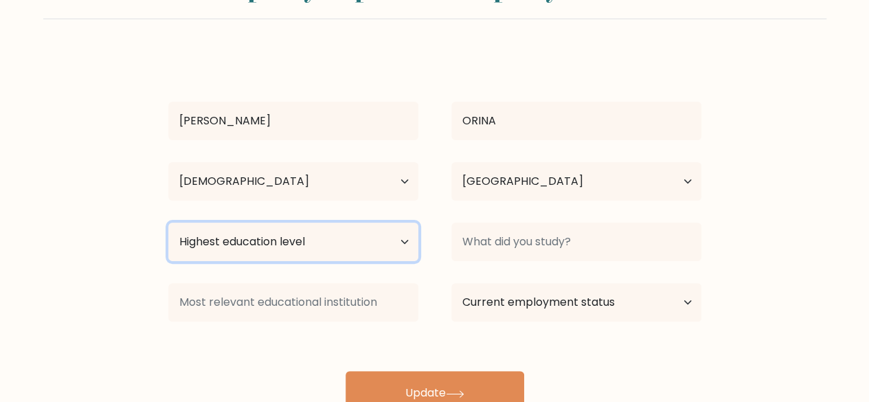
click at [398, 234] on select "Highest education level No schooling Primary Lower Secondary Upper Secondary Oc…" at bounding box center [293, 242] width 250 height 38
select select "bachelors_degree"
click at [168, 223] on select "Highest education level No schooling Primary Lower Secondary Upper Secondary Oc…" at bounding box center [293, 242] width 250 height 38
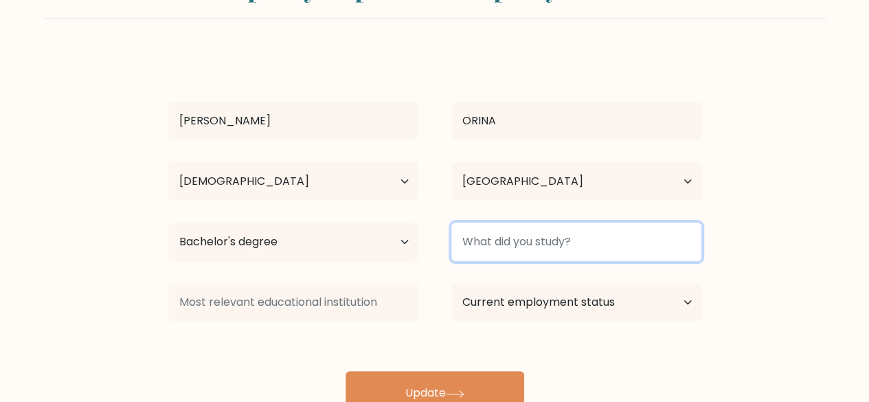
click at [508, 237] on input at bounding box center [576, 242] width 250 height 38
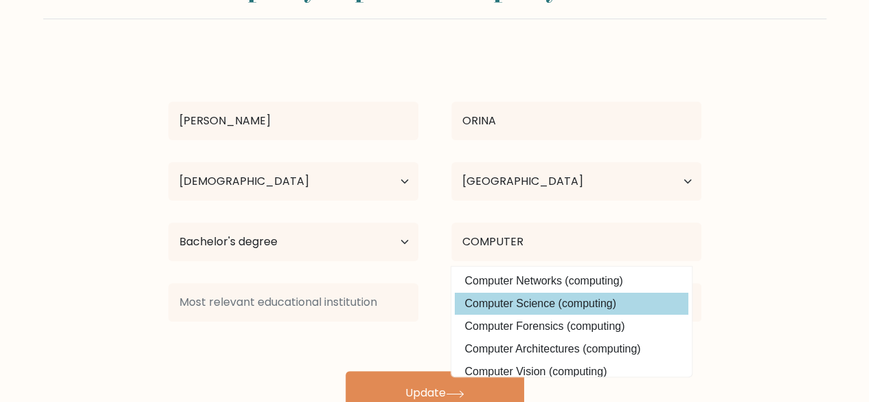
click at [516, 308] on option "Computer Science (computing)" at bounding box center [572, 304] width 234 height 22
type input "Computer Science"
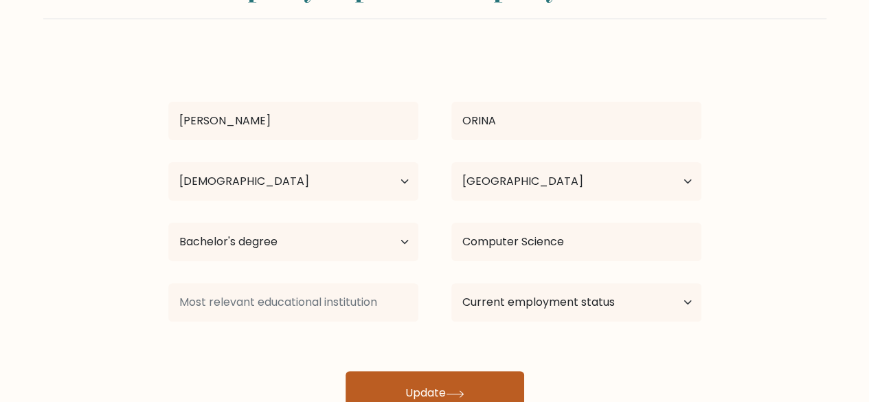
click at [442, 383] on button "Update" at bounding box center [434, 393] width 179 height 44
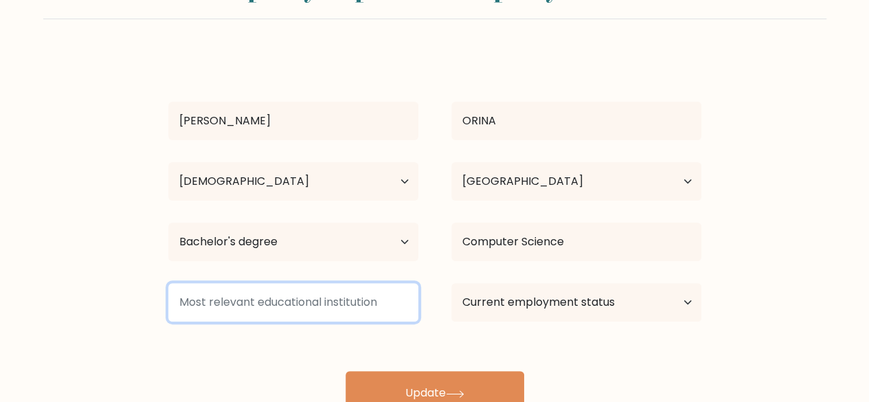
click at [313, 296] on input at bounding box center [293, 302] width 250 height 38
click at [283, 304] on input at bounding box center [293, 302] width 250 height 38
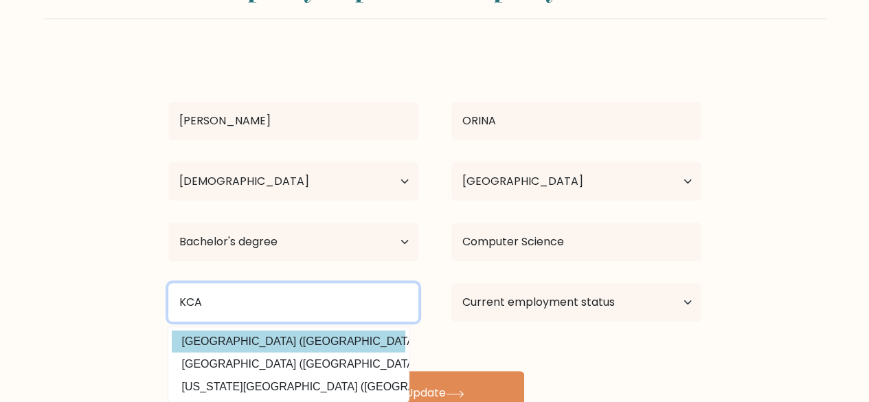
type input "KCA"
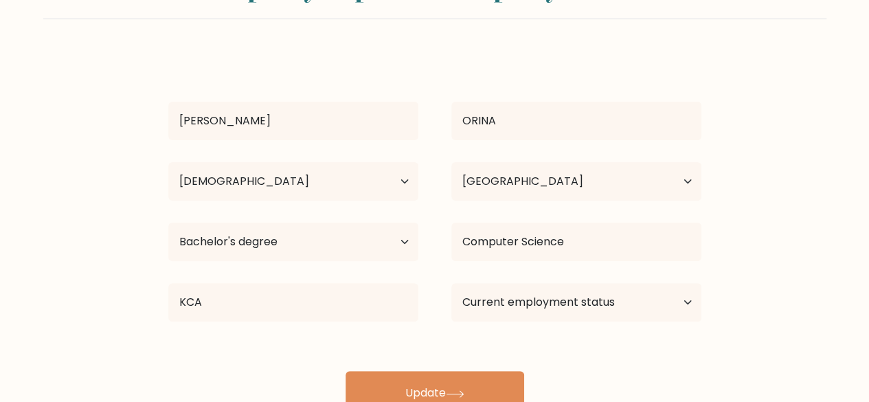
click at [278, 341] on div "[PERSON_NAME][GEOGRAPHIC_DATA] Age Under [DEMOGRAPHIC_DATA] [DEMOGRAPHIC_DATA] …" at bounding box center [434, 233] width 549 height 363
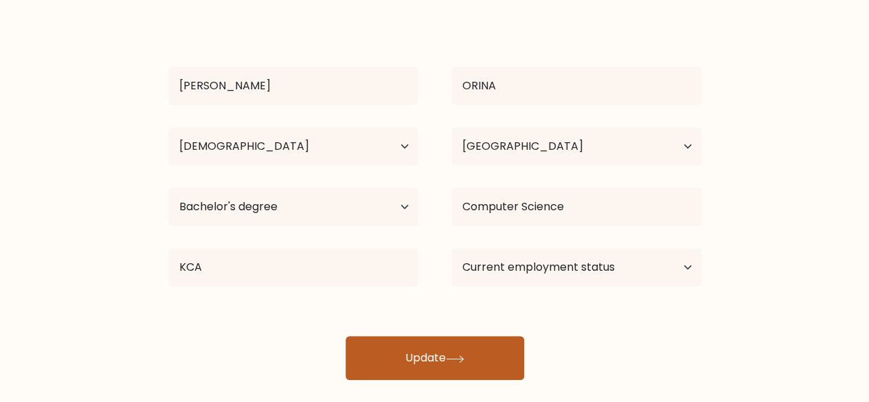
scroll to position [118, 0]
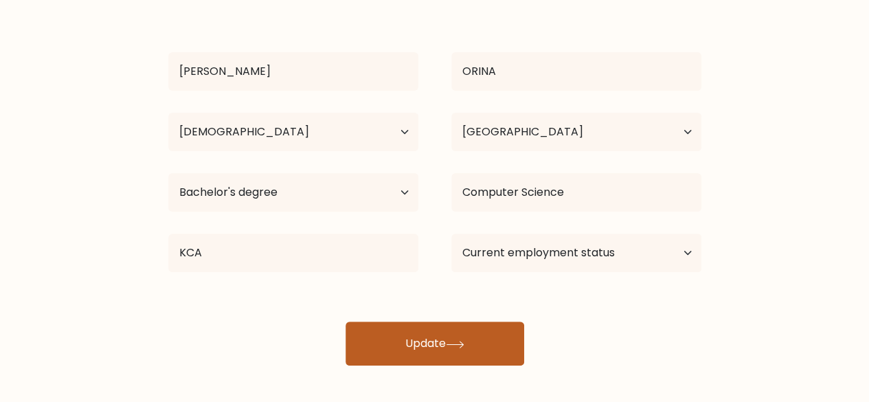
click at [378, 334] on button "Update" at bounding box center [434, 343] width 179 height 44
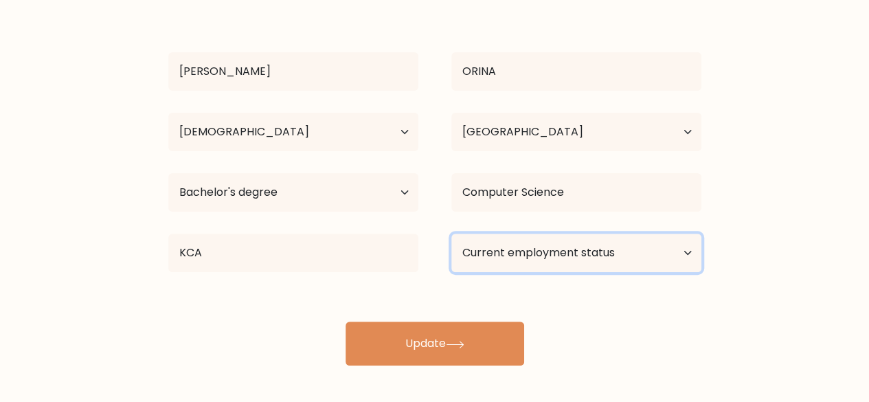
click at [517, 253] on select "Current employment status Employed Student Retired Other / prefer not to answer" at bounding box center [576, 253] width 250 height 38
select select "other"
click at [451, 234] on select "Current employment status Employed Student Retired Other / prefer not to answer" at bounding box center [576, 253] width 250 height 38
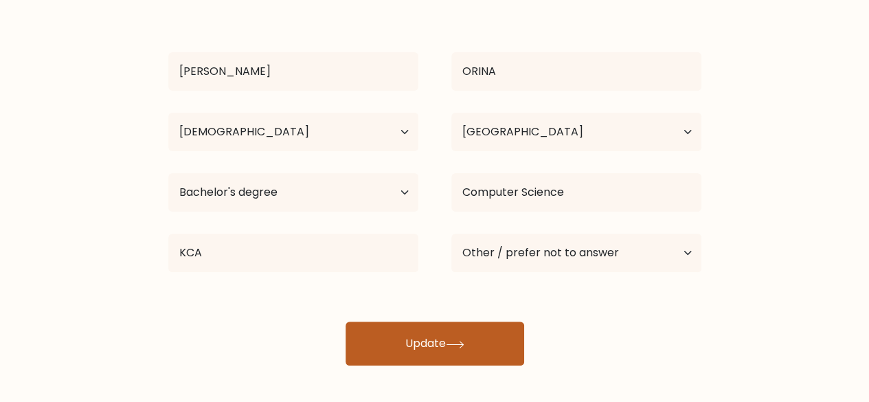
click at [483, 344] on button "Update" at bounding box center [434, 343] width 179 height 44
